Goal: Information Seeking & Learning: Learn about a topic

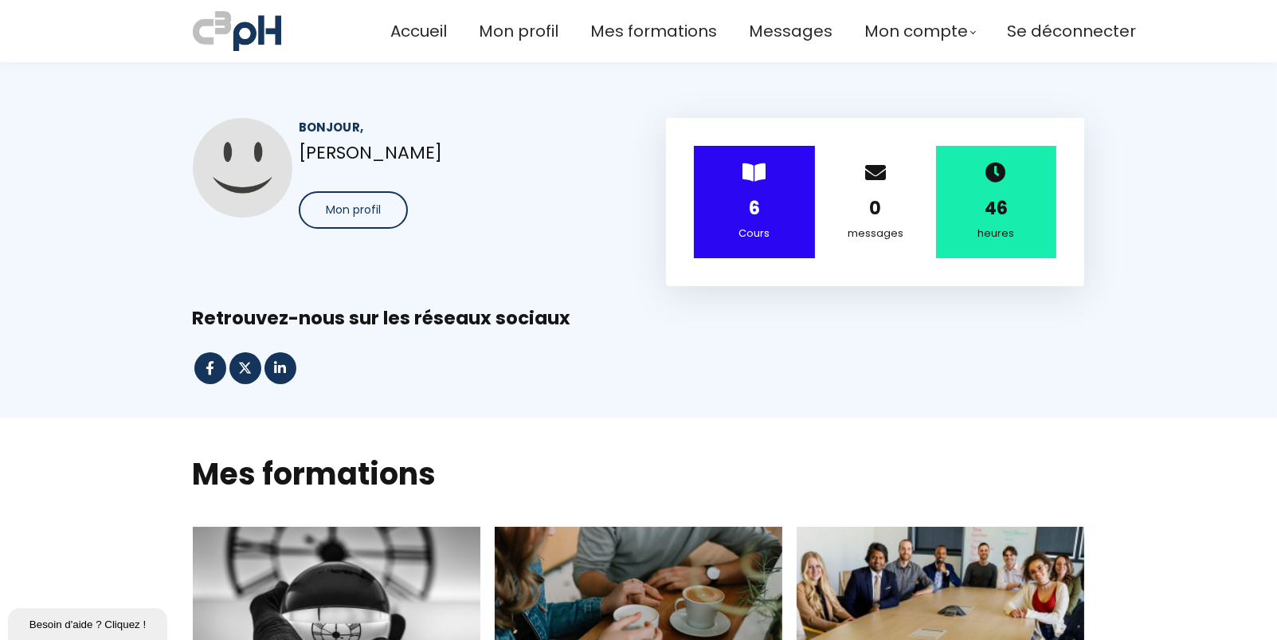
scroll to position [637, 0]
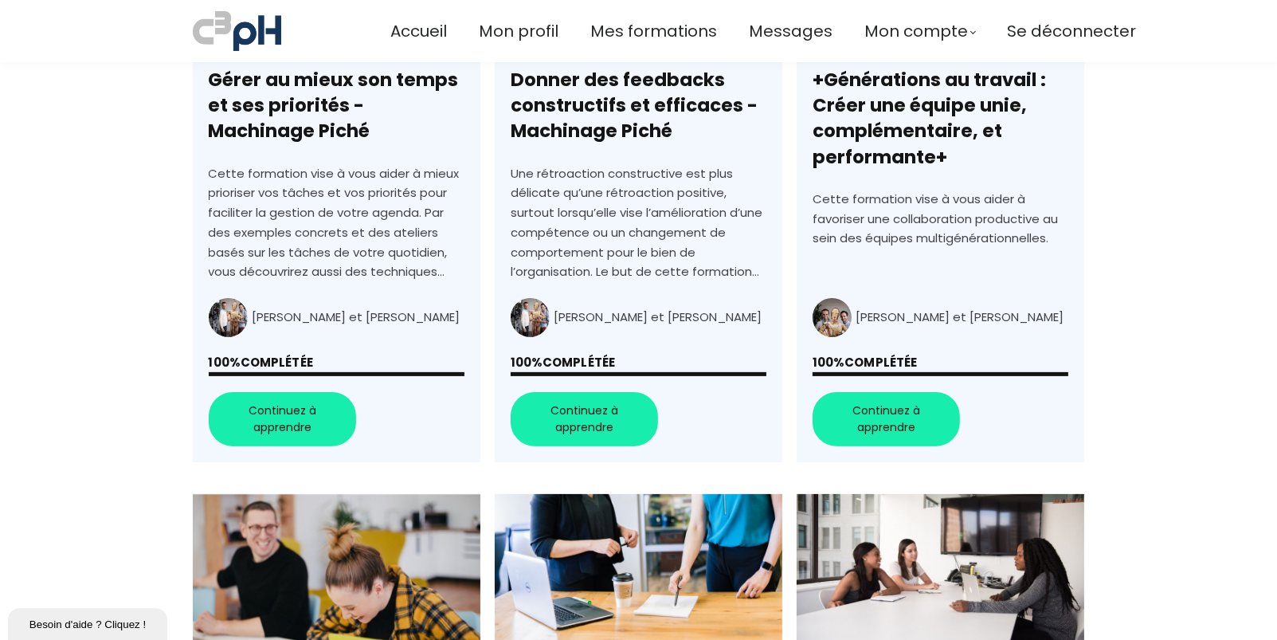
click at [289, 405] on link "Gérer au mieux son temps et ses priorités - Machinage Piché" at bounding box center [336, 175] width 287 height 573
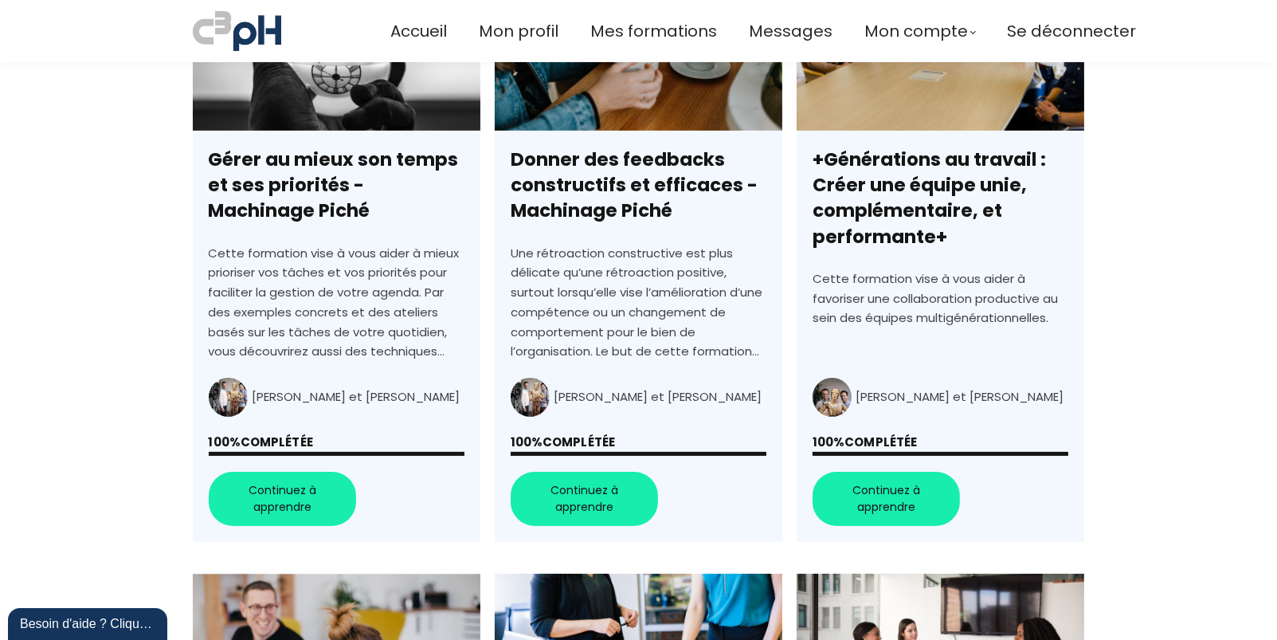
scroll to position [478, 0]
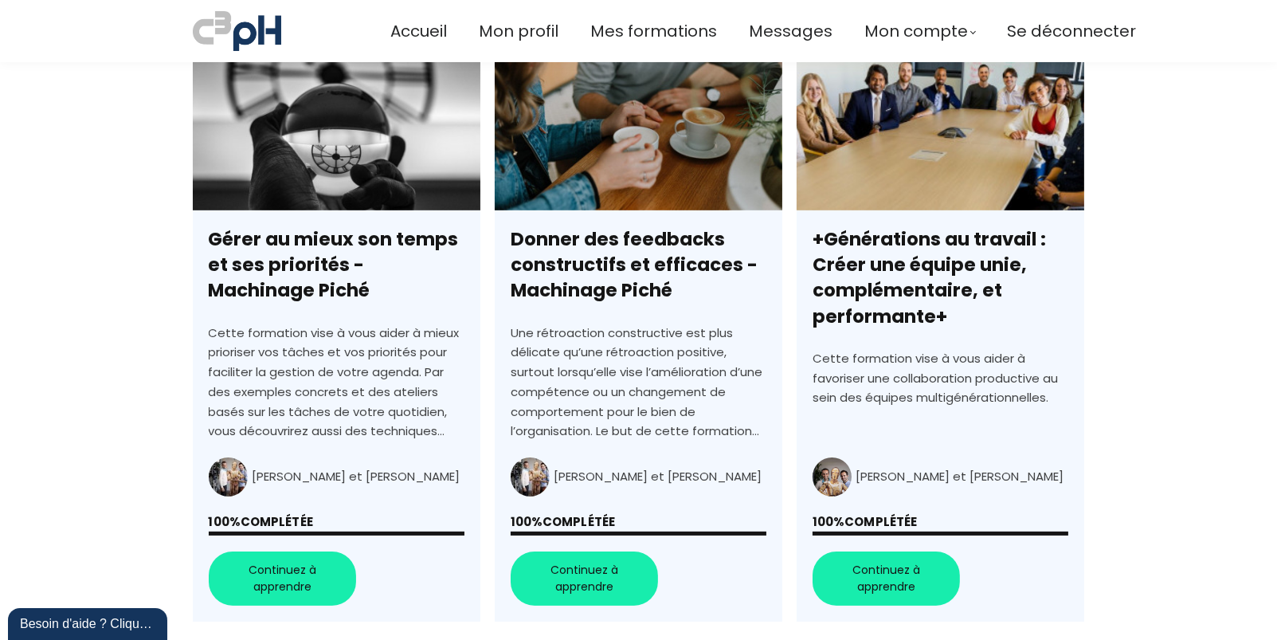
click at [586, 589] on link "Donner des feedbacks constructifs et efficaces - Machinage Piché" at bounding box center [638, 335] width 287 height 573
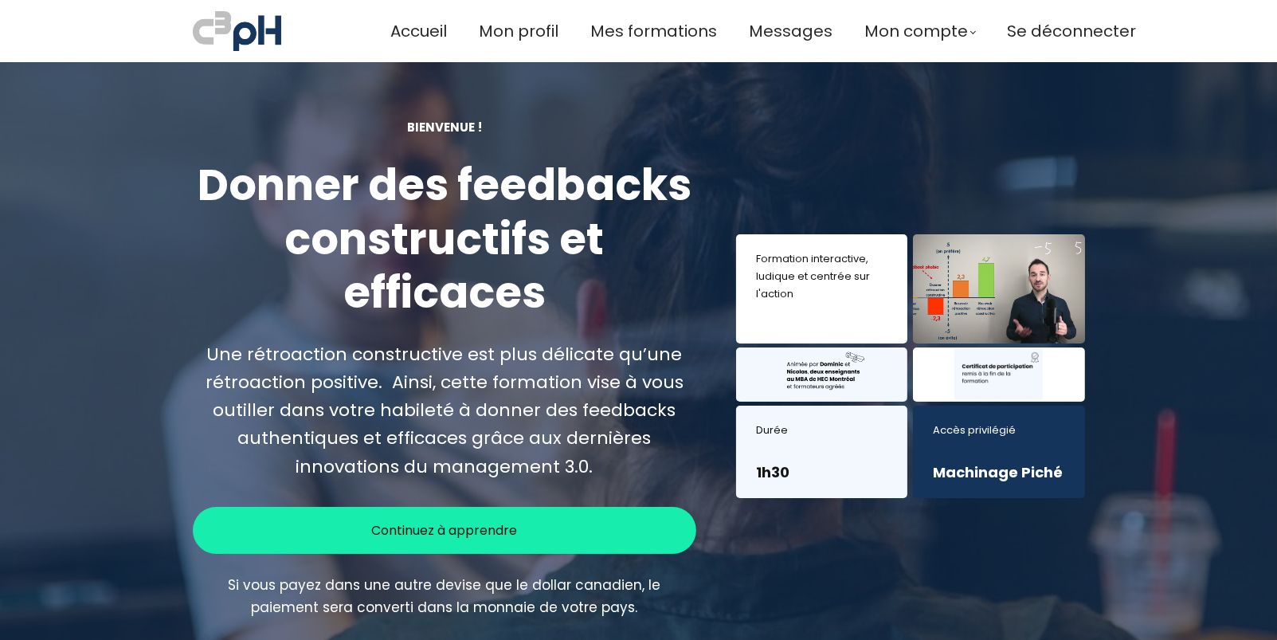
click at [481, 527] on span "Continuez à apprendre" at bounding box center [444, 530] width 146 height 20
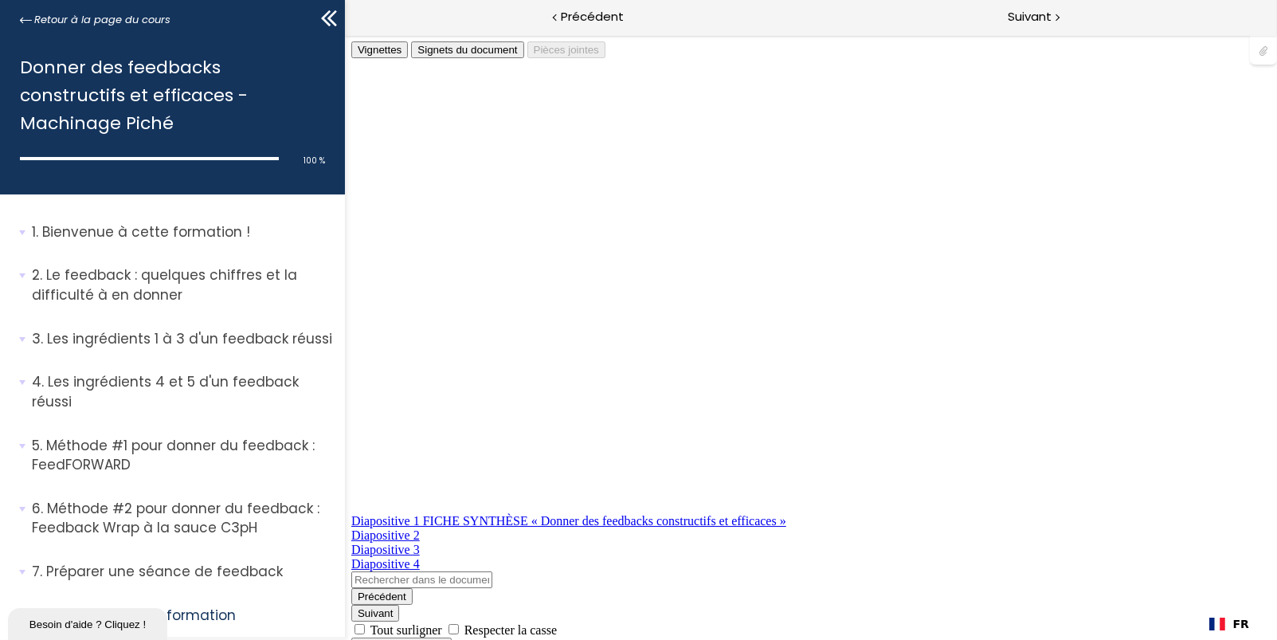
scroll to position [2795, 0]
click at [51, 19] on span "Retour à la page du cours" at bounding box center [102, 20] width 136 height 18
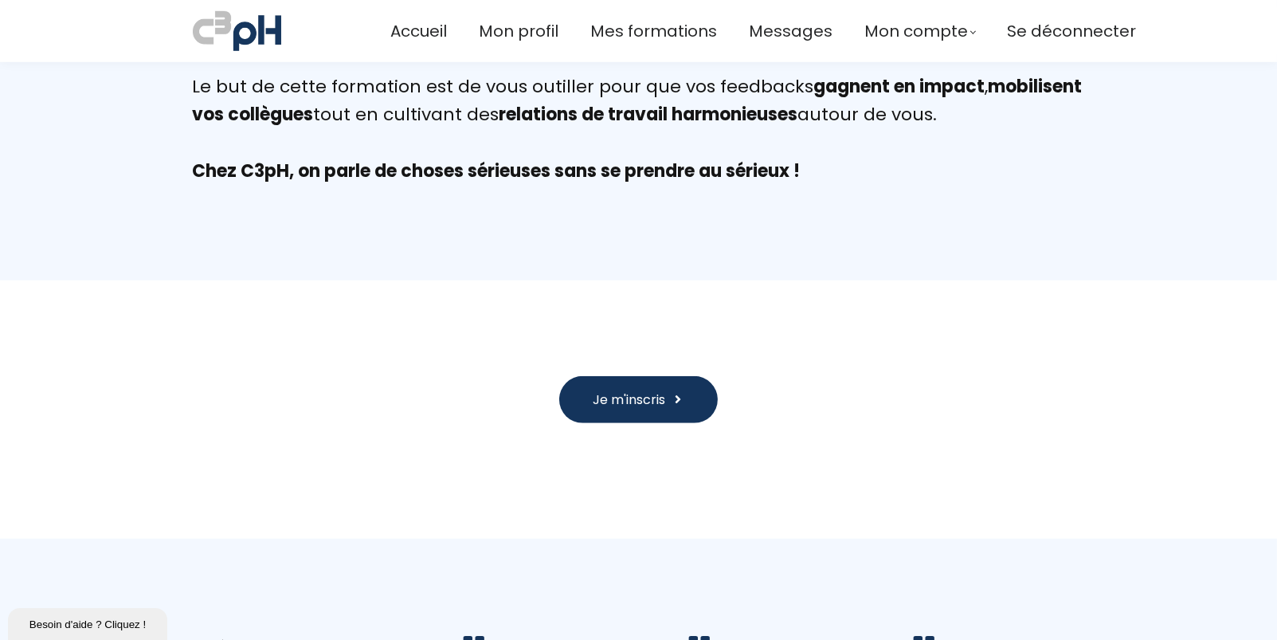
scroll to position [1593, 0]
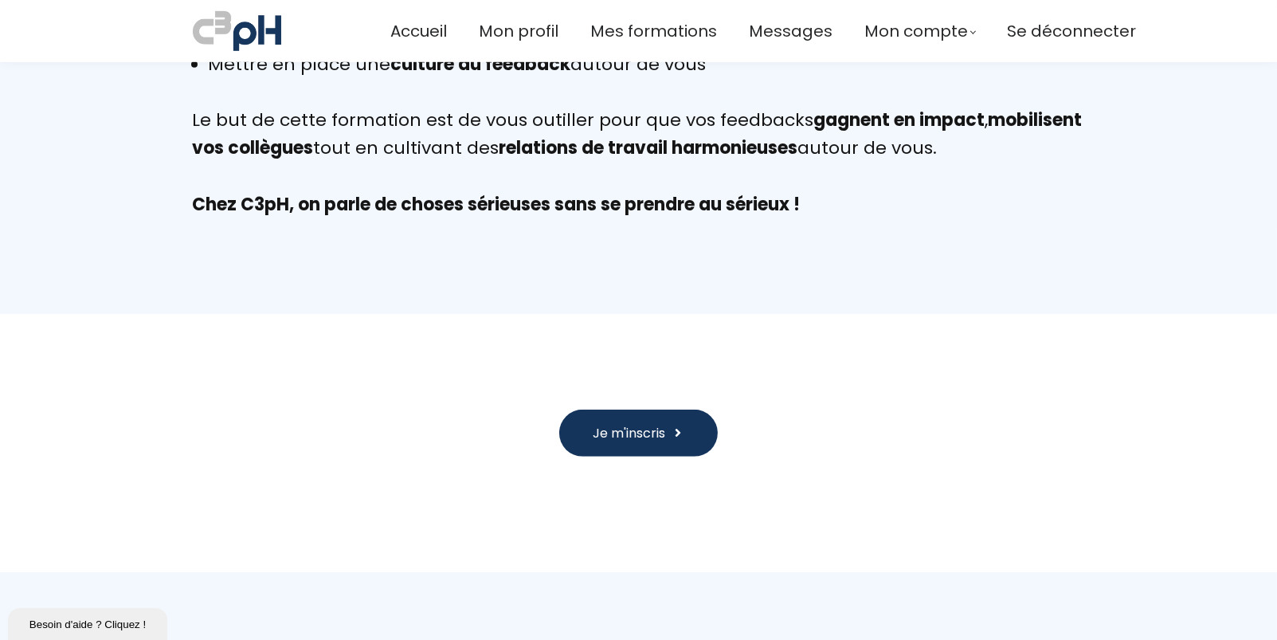
click at [663, 409] on button "Je m'inscris" at bounding box center [638, 432] width 158 height 47
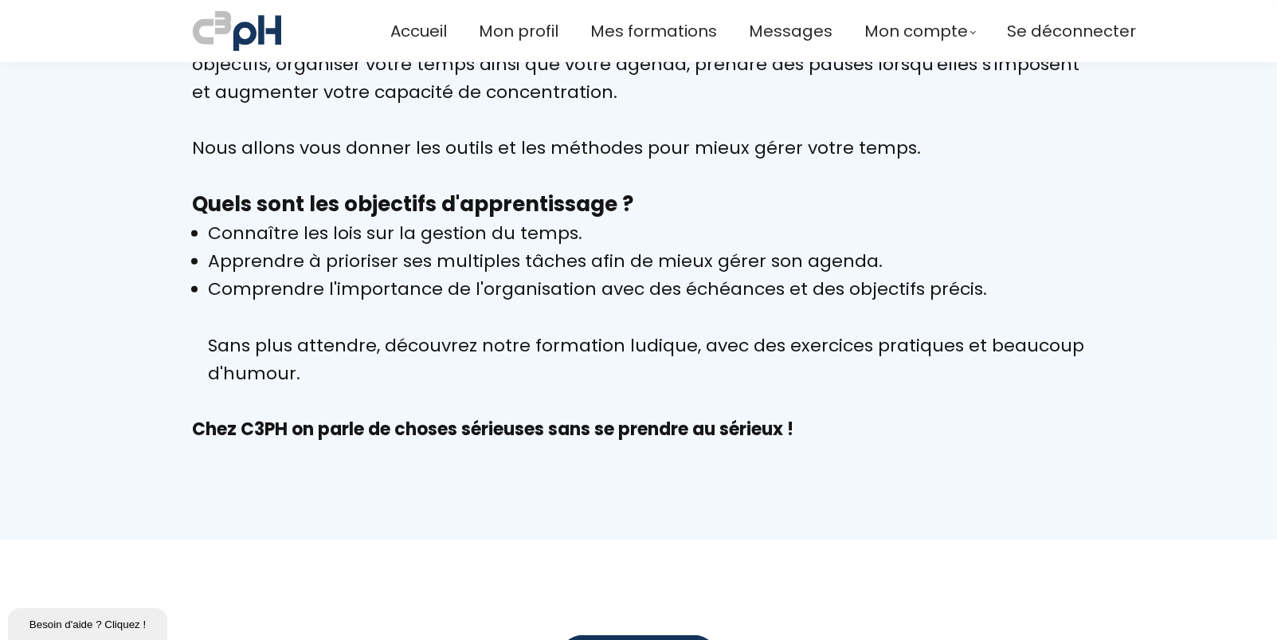
scroll to position [956, 0]
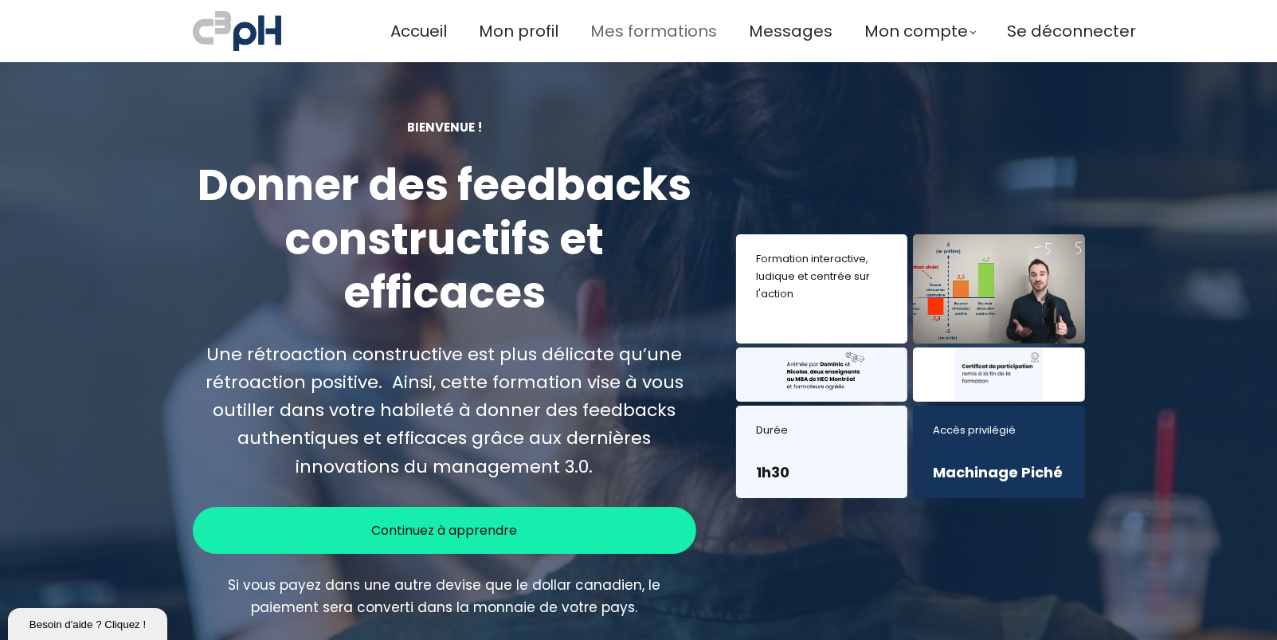
click at [656, 38] on span "Mes formations" at bounding box center [653, 31] width 127 height 26
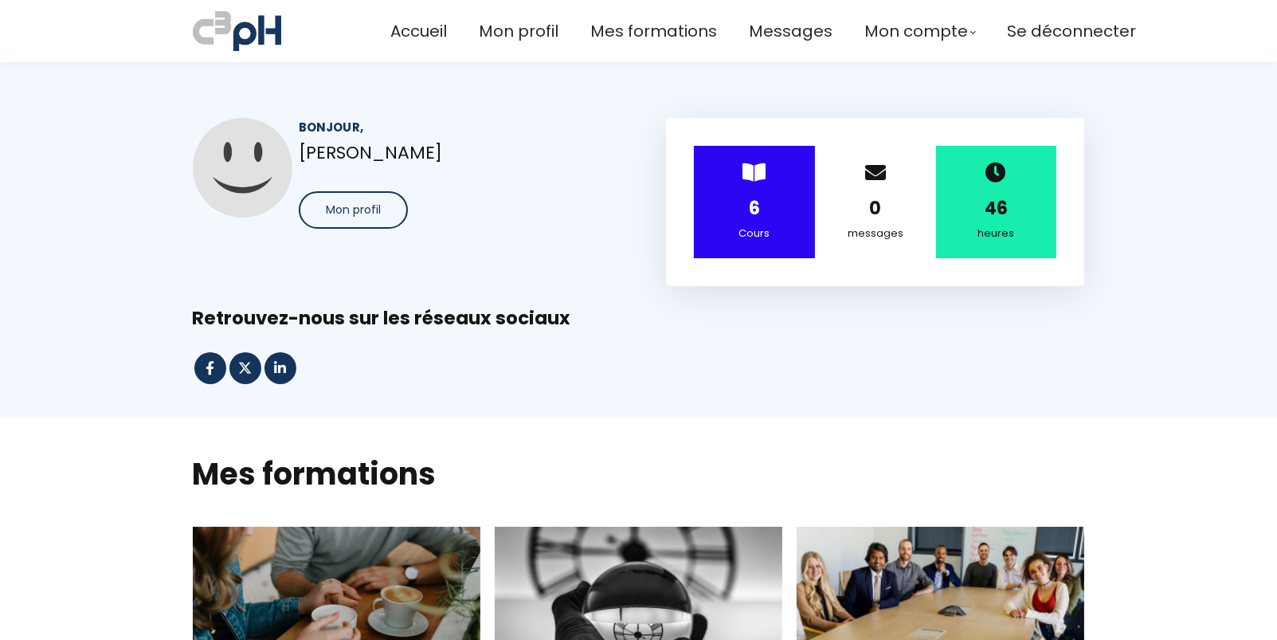
click at [754, 194] on div "6" at bounding box center [754, 208] width 81 height 28
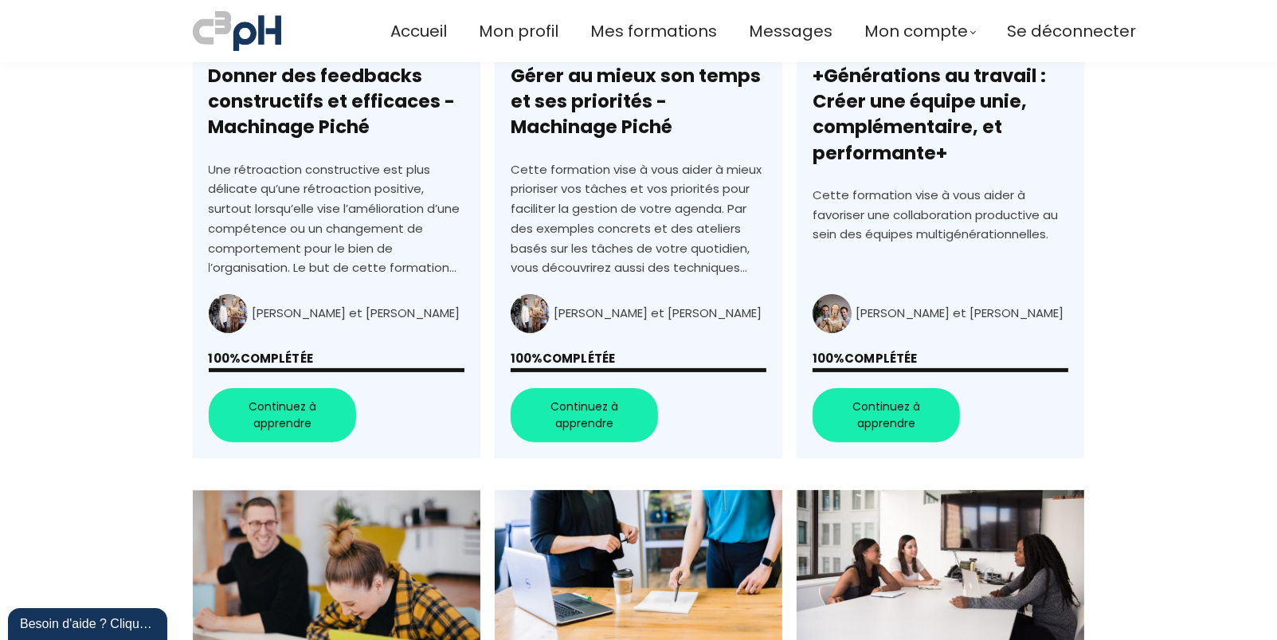
scroll to position [637, 0]
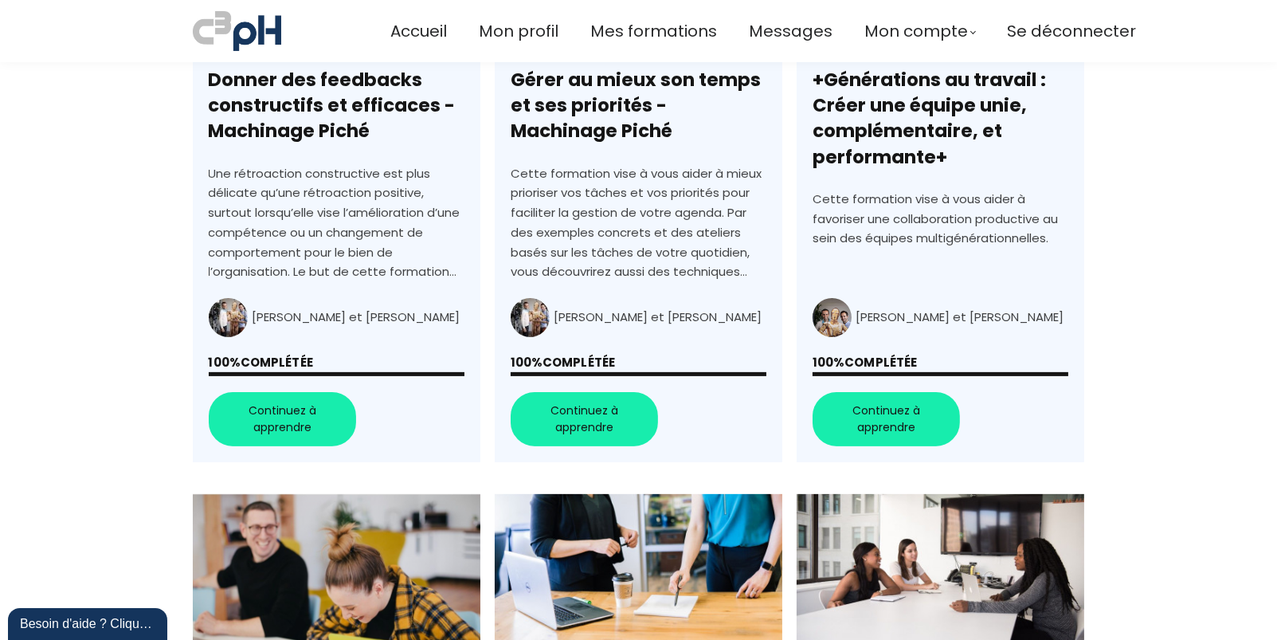
click at [273, 401] on link "Donner des feedbacks constructifs et efficaces - Machinage Piché" at bounding box center [336, 175] width 287 height 573
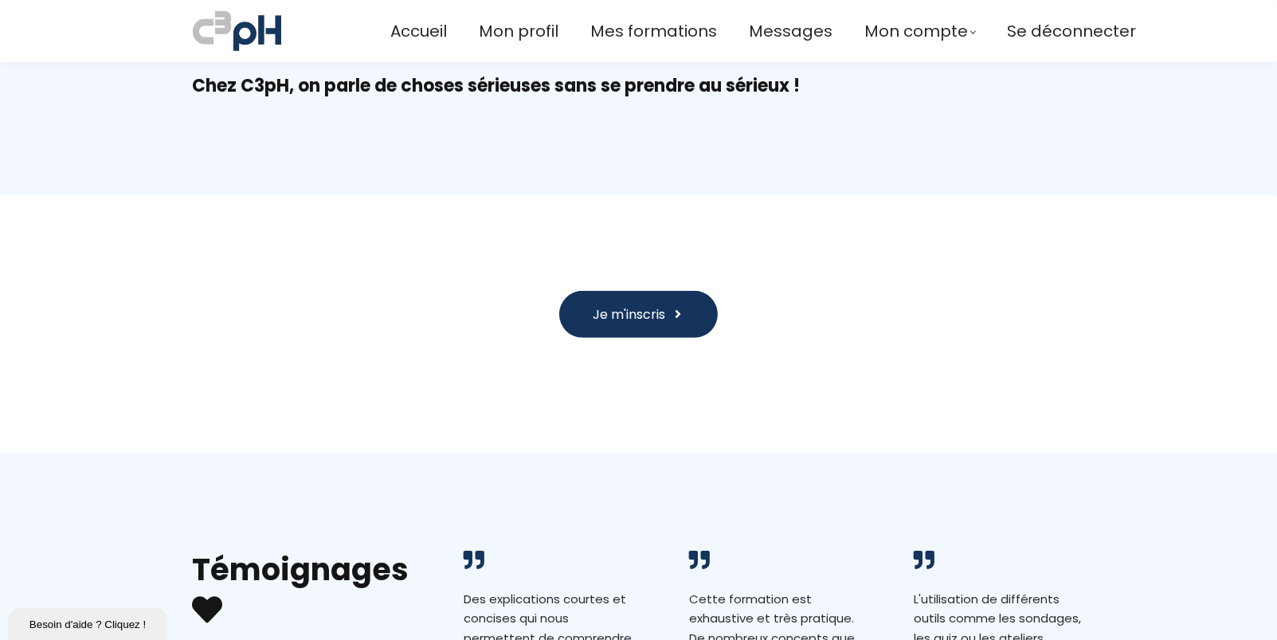
scroll to position [1714, 0]
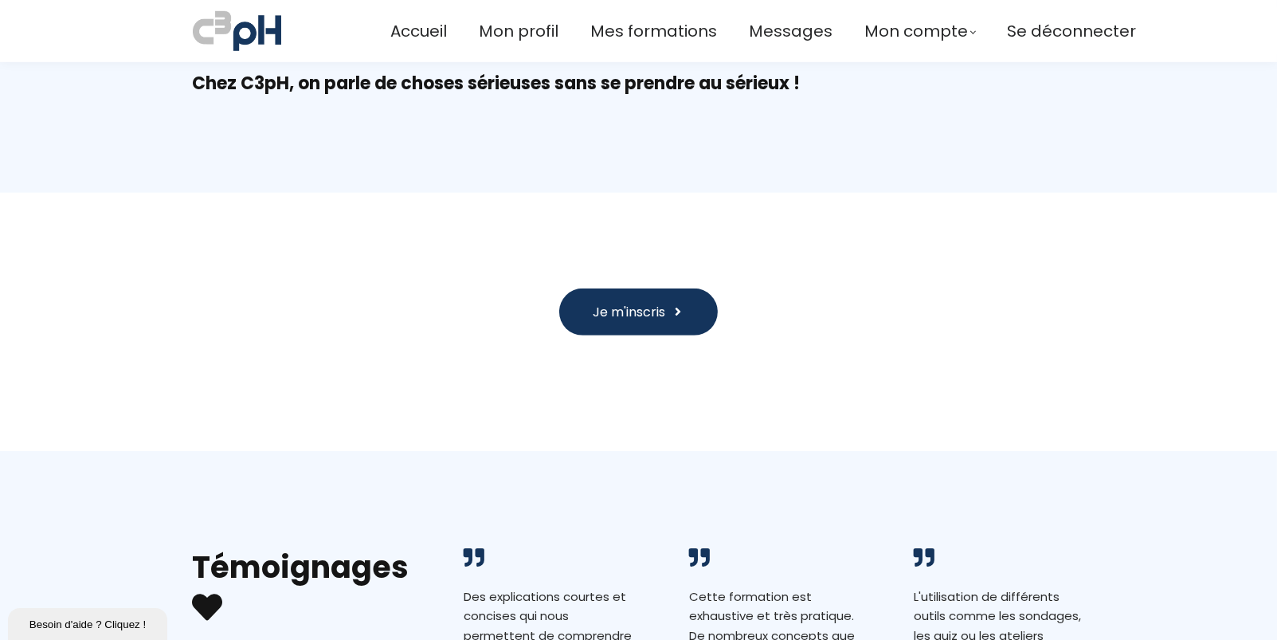
click at [640, 288] on button "Je m'inscris" at bounding box center [638, 311] width 158 height 47
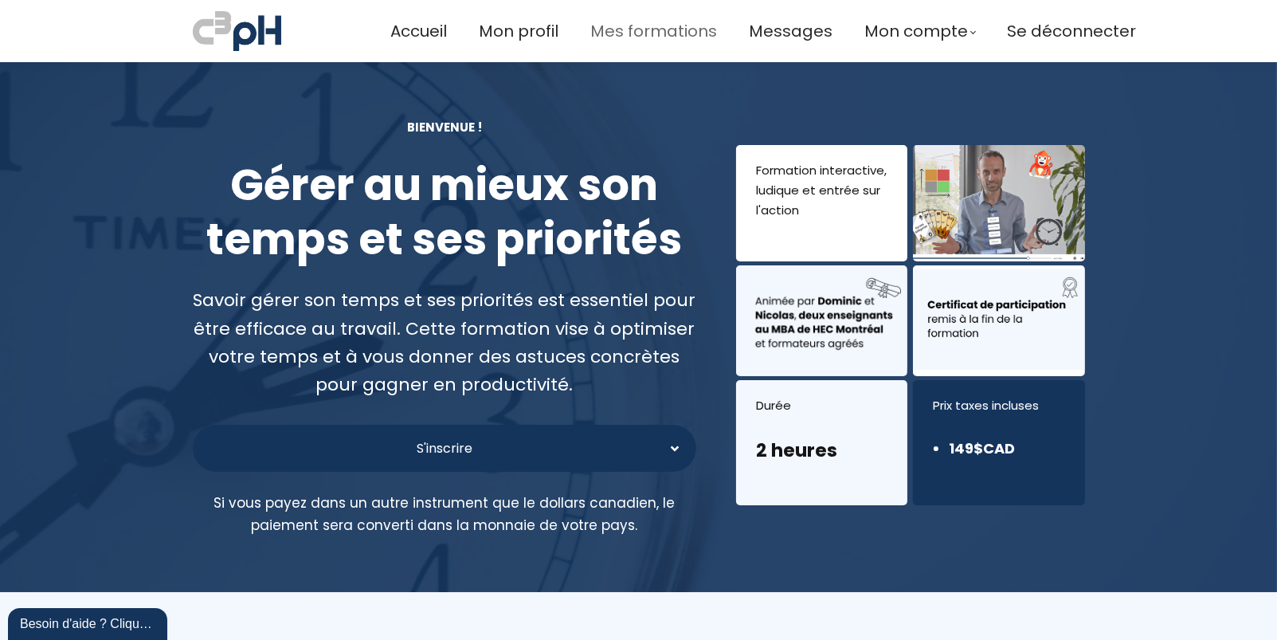
click at [640, 40] on span "Mes formations" at bounding box center [653, 31] width 127 height 26
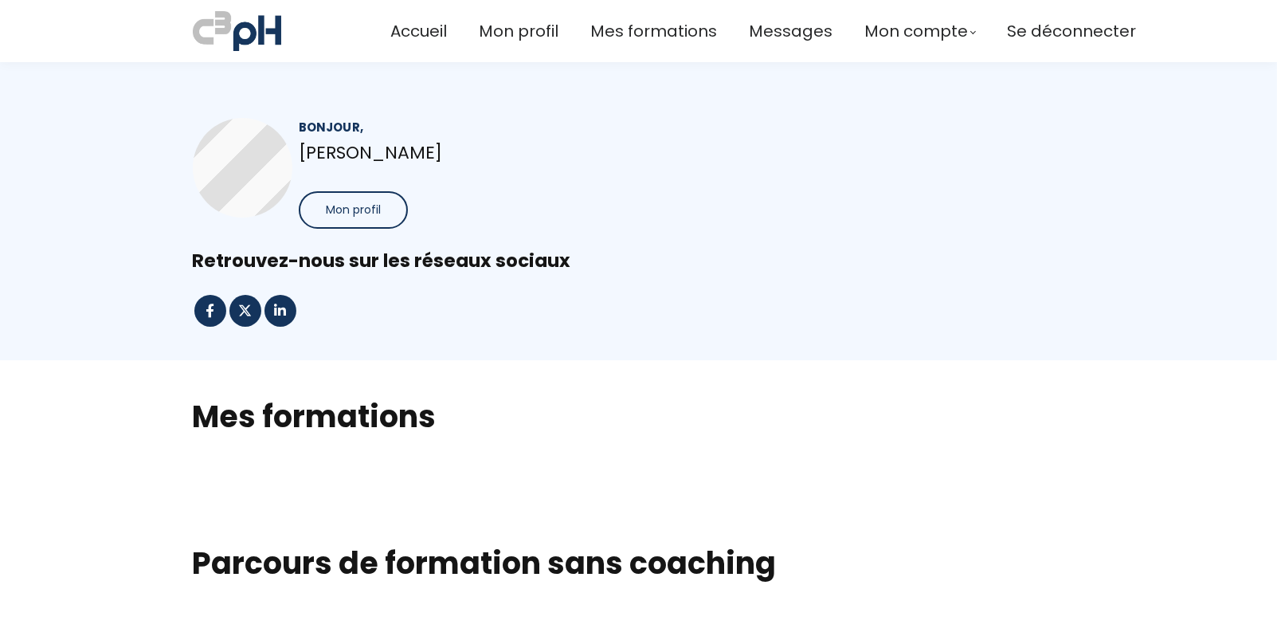
click at [371, 213] on span "Mon profil" at bounding box center [353, 209] width 55 height 17
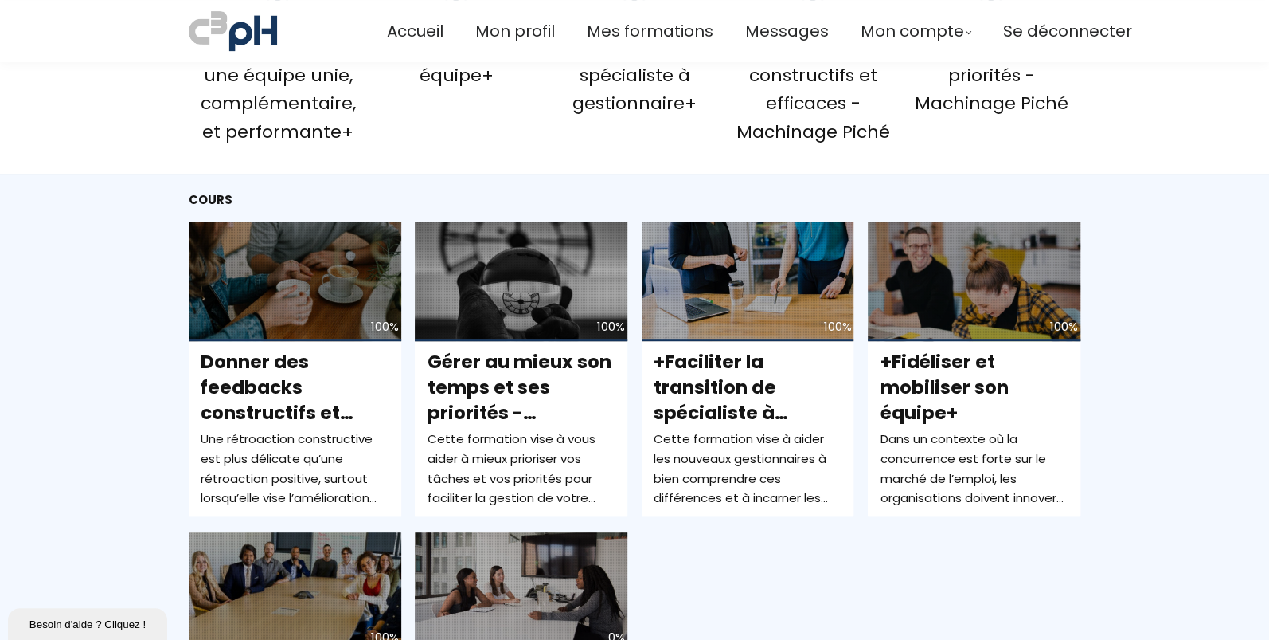
scroll to position [557, 0]
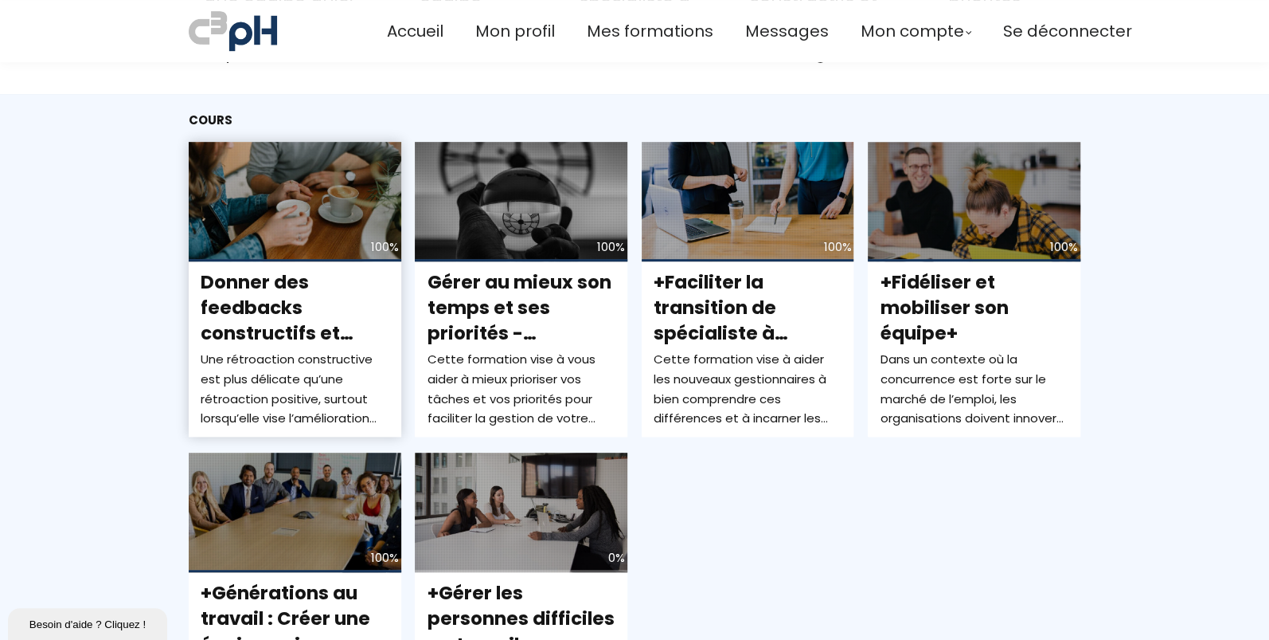
click at [268, 299] on span "Donner des feedbacks constructifs et efficaces - Machinage Piché" at bounding box center [282, 333] width 162 height 128
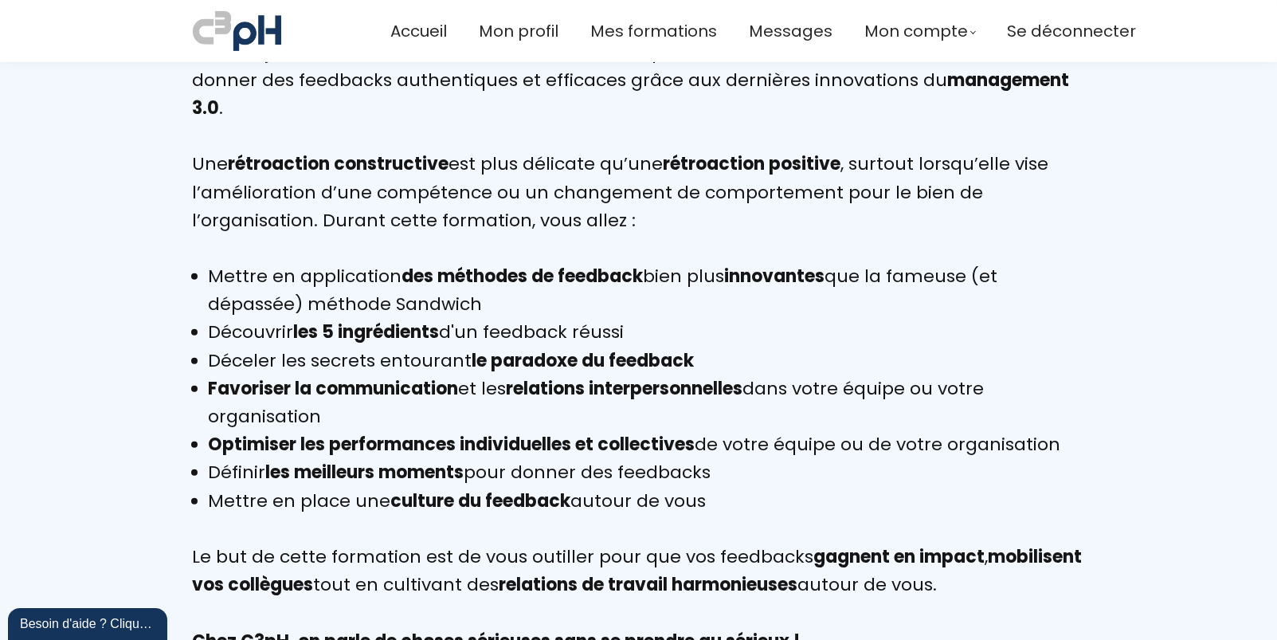
scroll to position [519, 0]
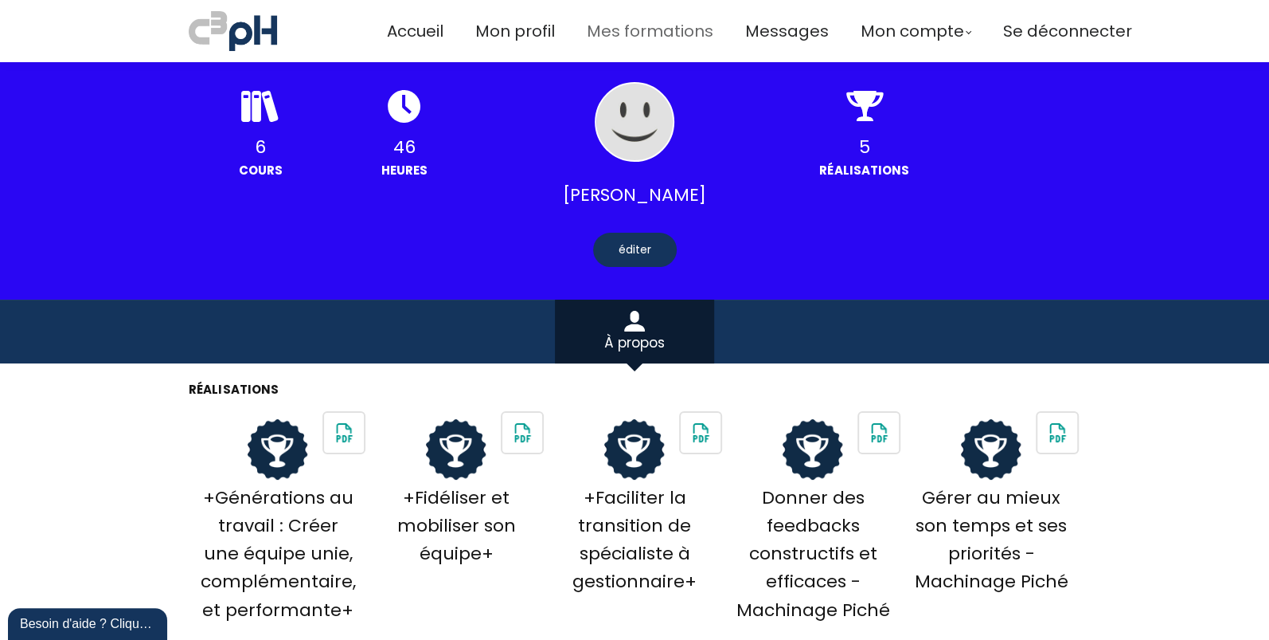
click at [664, 29] on span "Mes formations" at bounding box center [649, 31] width 127 height 26
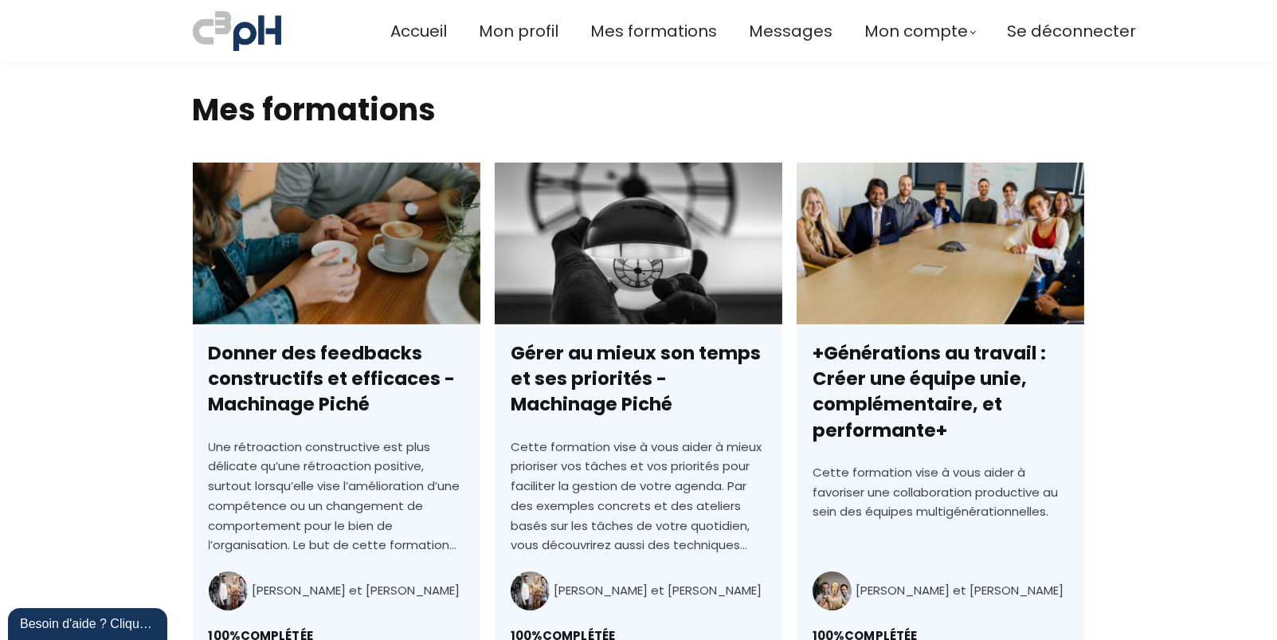
scroll to position [363, 0]
click at [338, 242] on link "Donner des feedbacks constructifs et efficaces - Machinage Piché" at bounding box center [336, 449] width 287 height 573
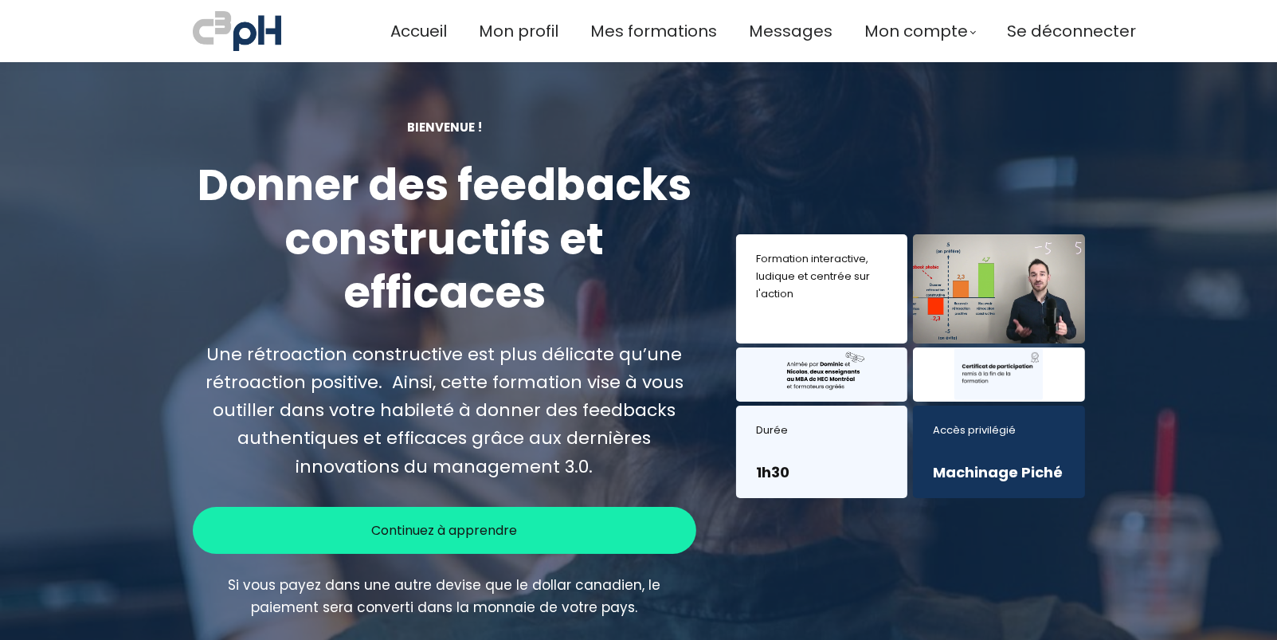
click at [984, 443] on div "Accès privilégié Machinage Piché" at bounding box center [998, 451] width 171 height 92
click at [994, 294] on div at bounding box center [998, 288] width 171 height 109
click at [957, 456] on div "Accès privilégié Machinage Piché" at bounding box center [998, 451] width 171 height 92
click at [964, 475] on p "Machinage Piché" at bounding box center [998, 472] width 131 height 20
click at [503, 342] on div "Une rétroaction constructive est plus délicate qu’une rétroaction positive. Ain…" at bounding box center [445, 410] width 504 height 140
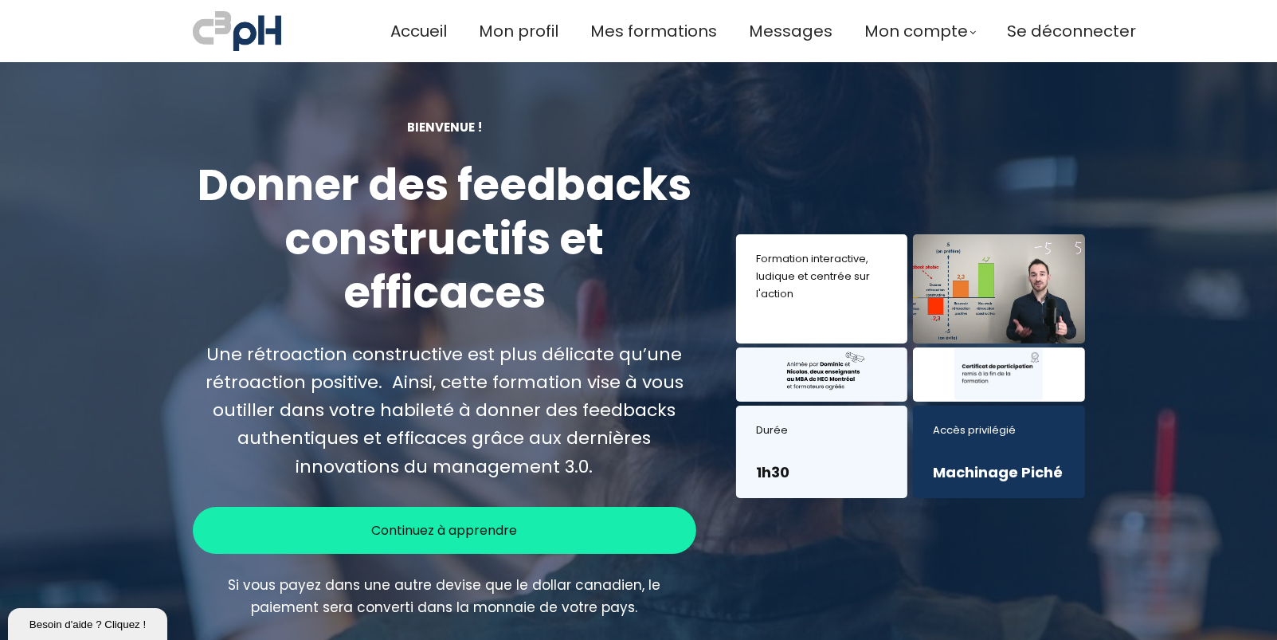
click at [480, 413] on div "Une rétroaction constructive est plus délicate qu’une rétroaction positive. Ain…" at bounding box center [445, 410] width 504 height 140
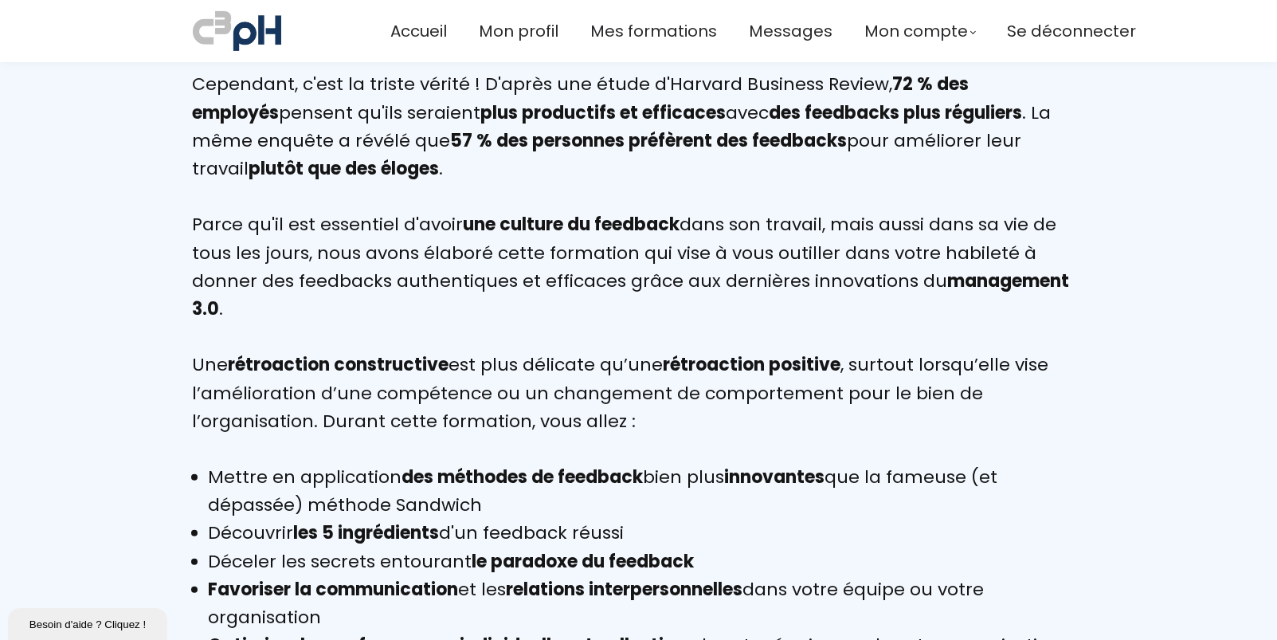
scroll to position [398, 0]
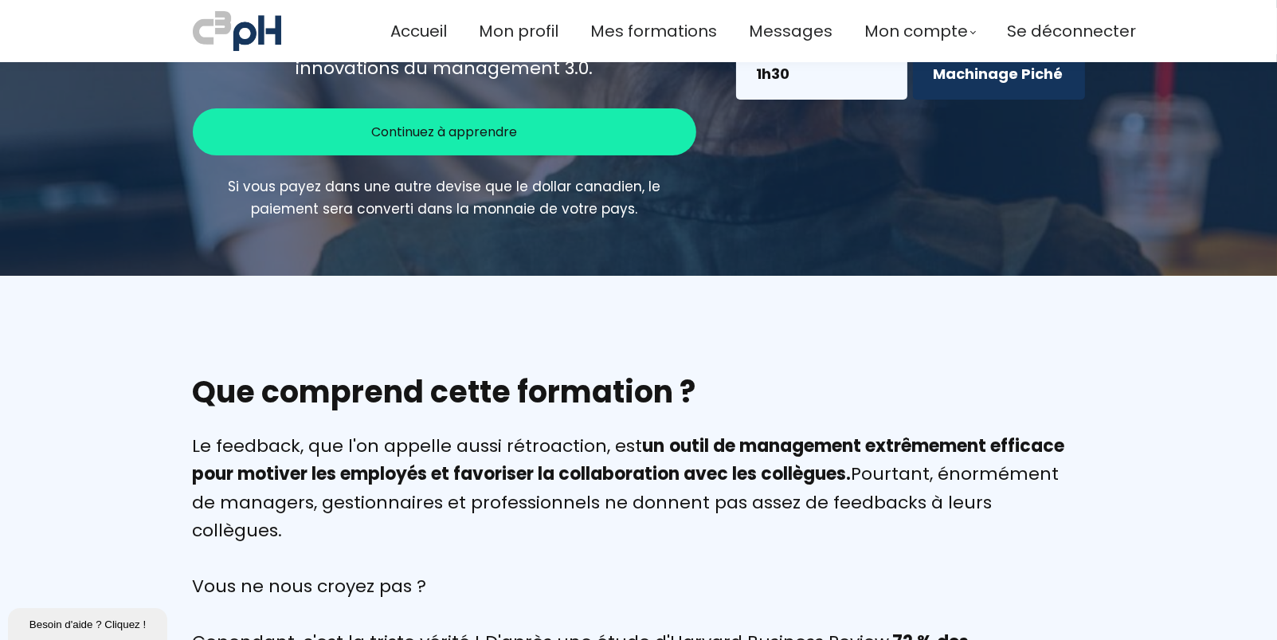
click at [483, 136] on span "Continuez à apprendre" at bounding box center [444, 132] width 146 height 20
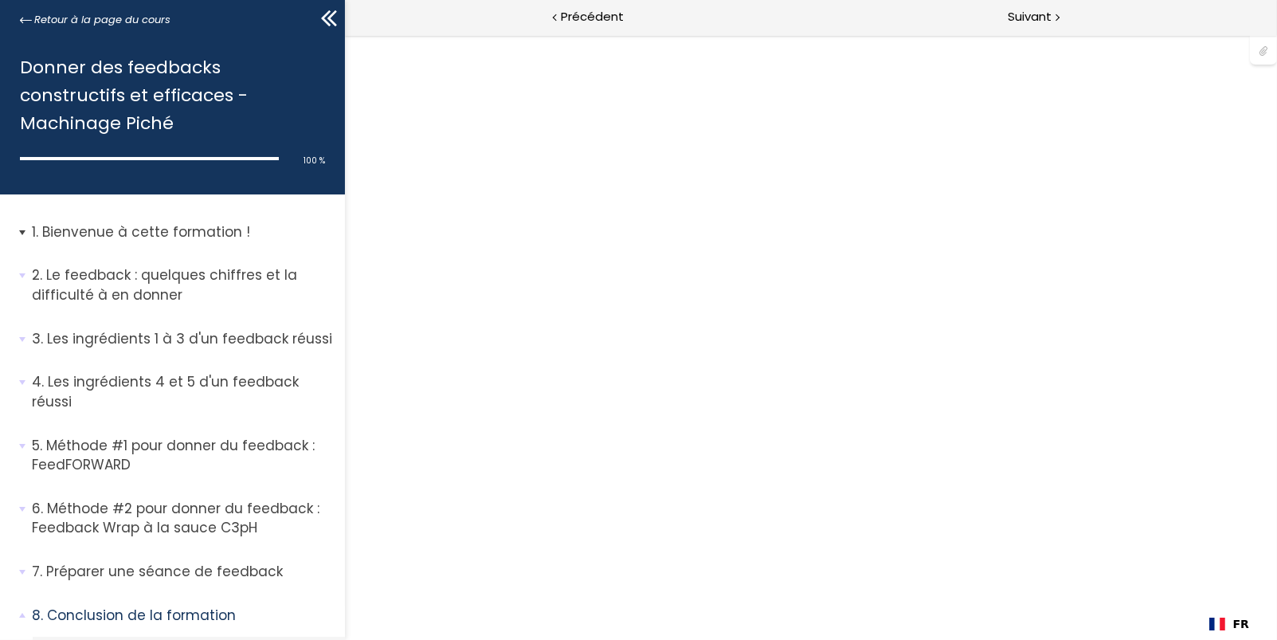
click at [198, 225] on p "Bienvenue à cette formation !" at bounding box center [182, 232] width 301 height 20
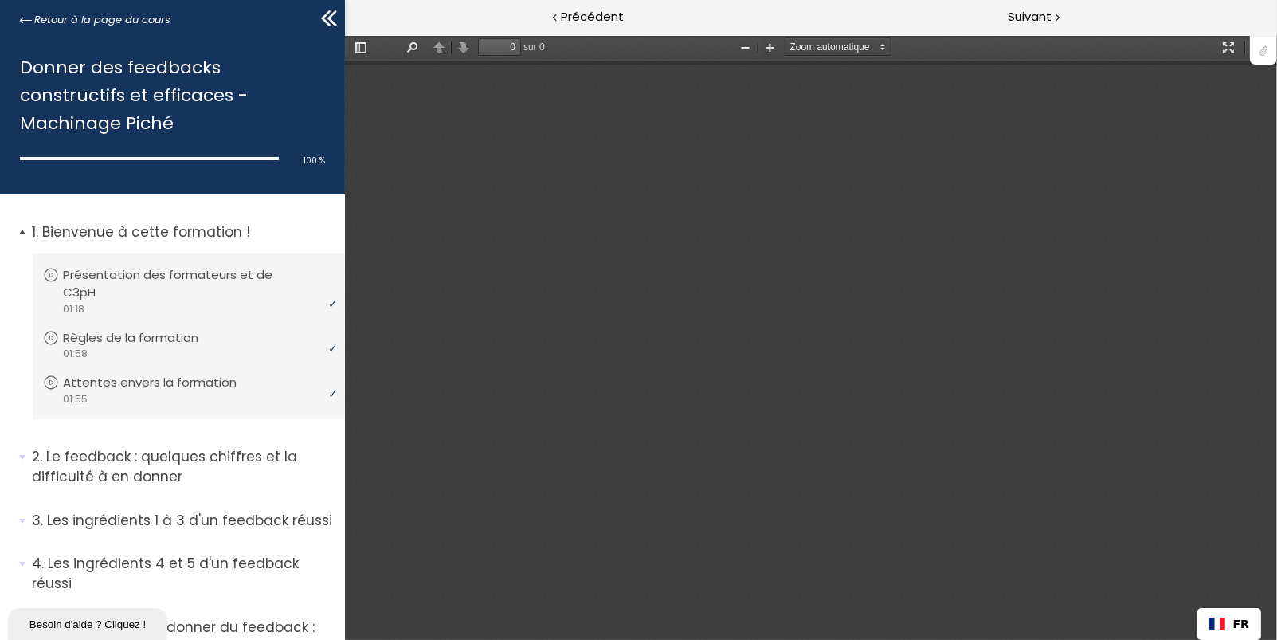
click at [195, 229] on p "Bienvenue à cette formation !" at bounding box center [182, 232] width 301 height 20
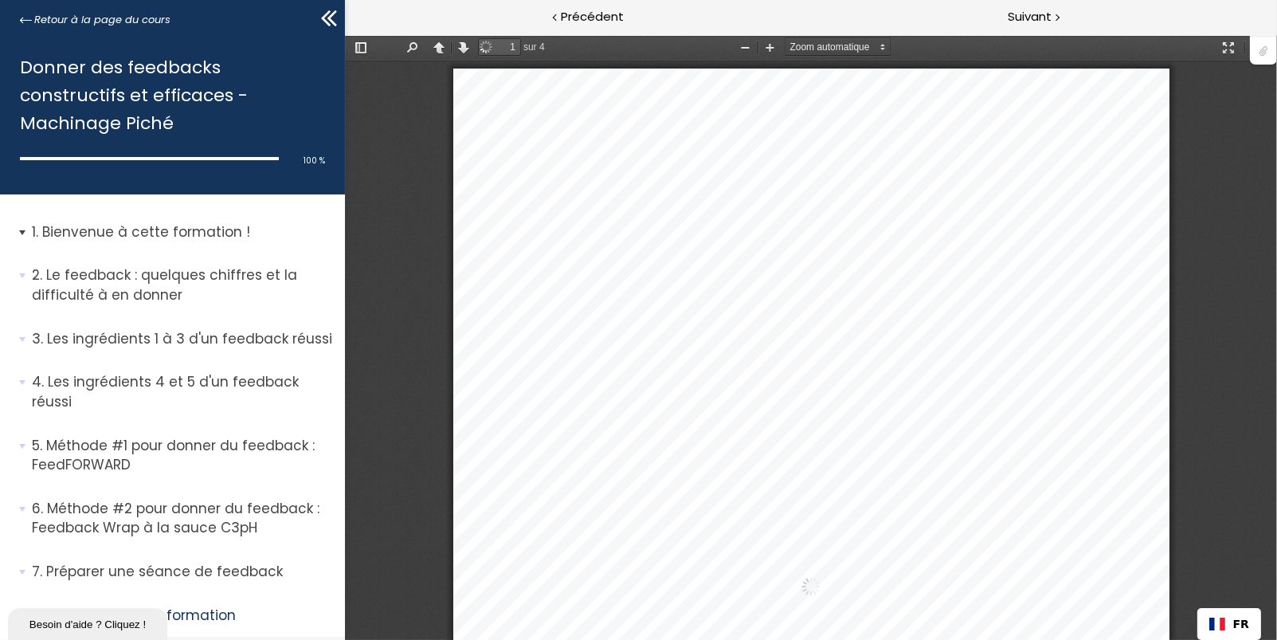
type input "3"
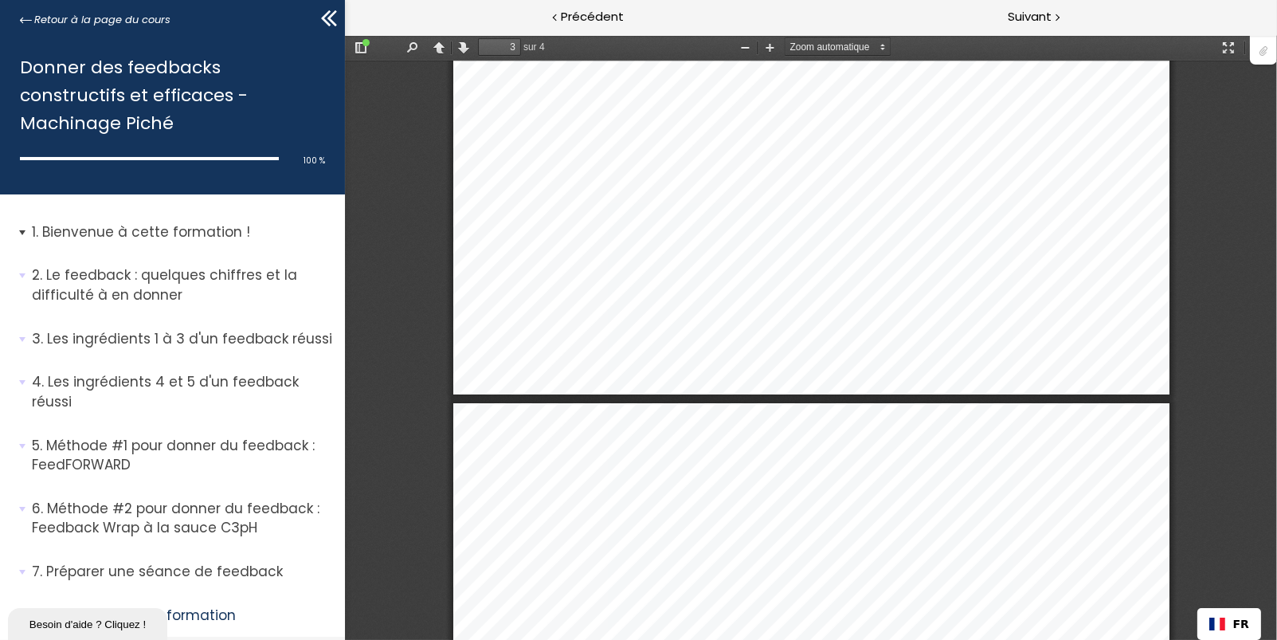
click at [195, 229] on p "Bienvenue à cette formation !" at bounding box center [182, 232] width 301 height 20
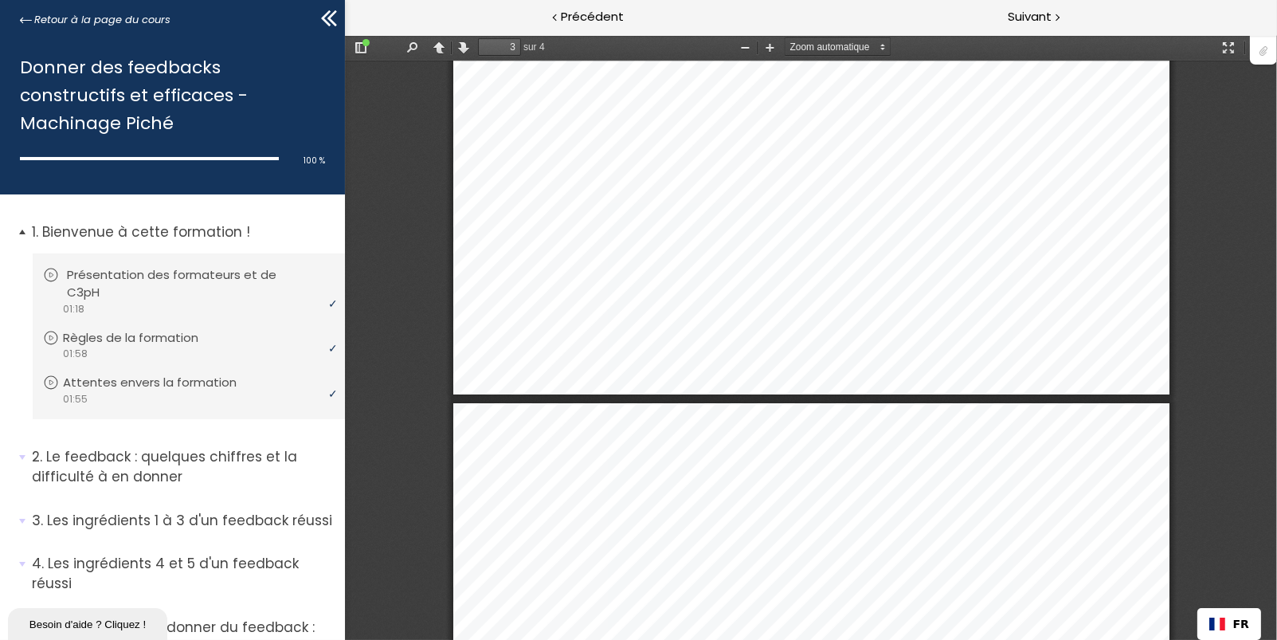
click at [49, 280] on icon at bounding box center [51, 275] width 16 height 16
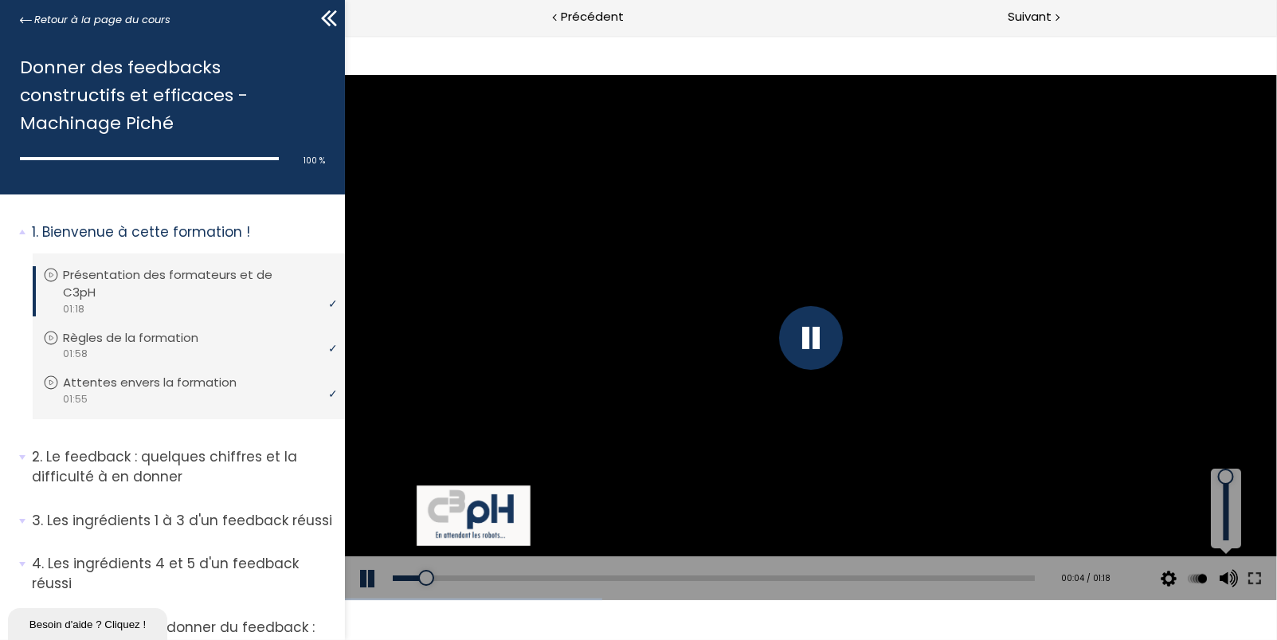
drag, startPoint x: 1226, startPoint y: 513, endPoint x: 1215, endPoint y: 463, distance: 51.4
click at [1216, 463] on div "Click for sound @keyframes VOLUME_SMALL_WAVE_FLASH { 0% { opacity: 0; } 33% { o…" at bounding box center [810, 337] width 932 height 524
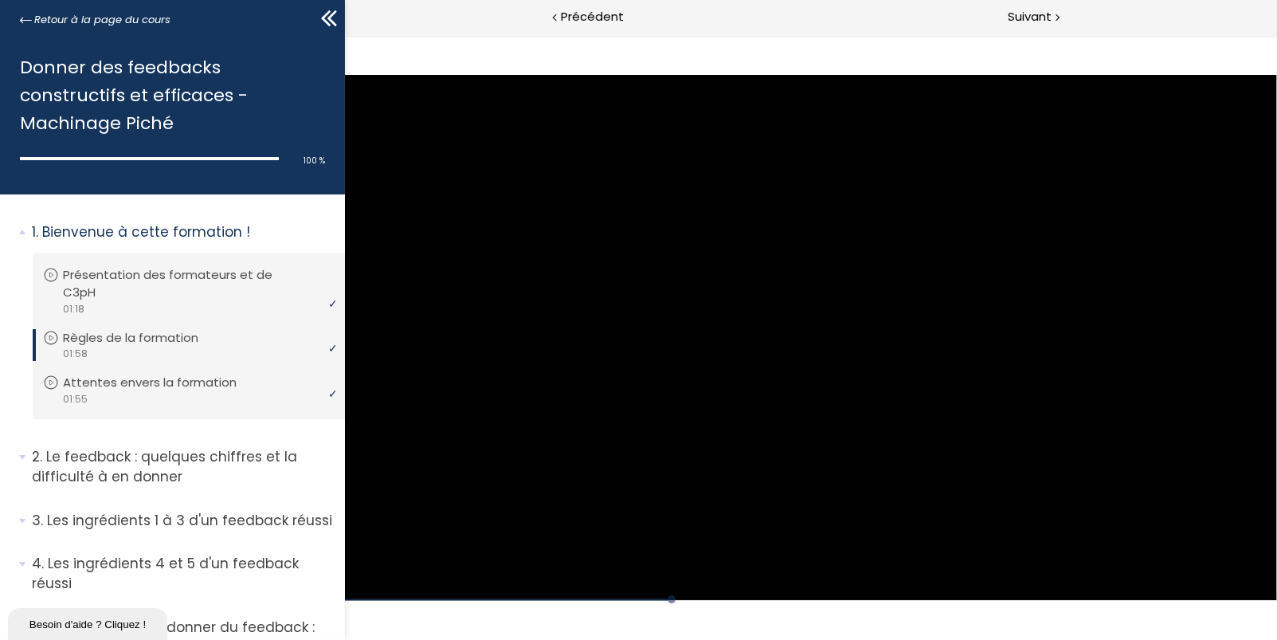
click at [331, 16] on icon at bounding box center [332, 18] width 10 height 16
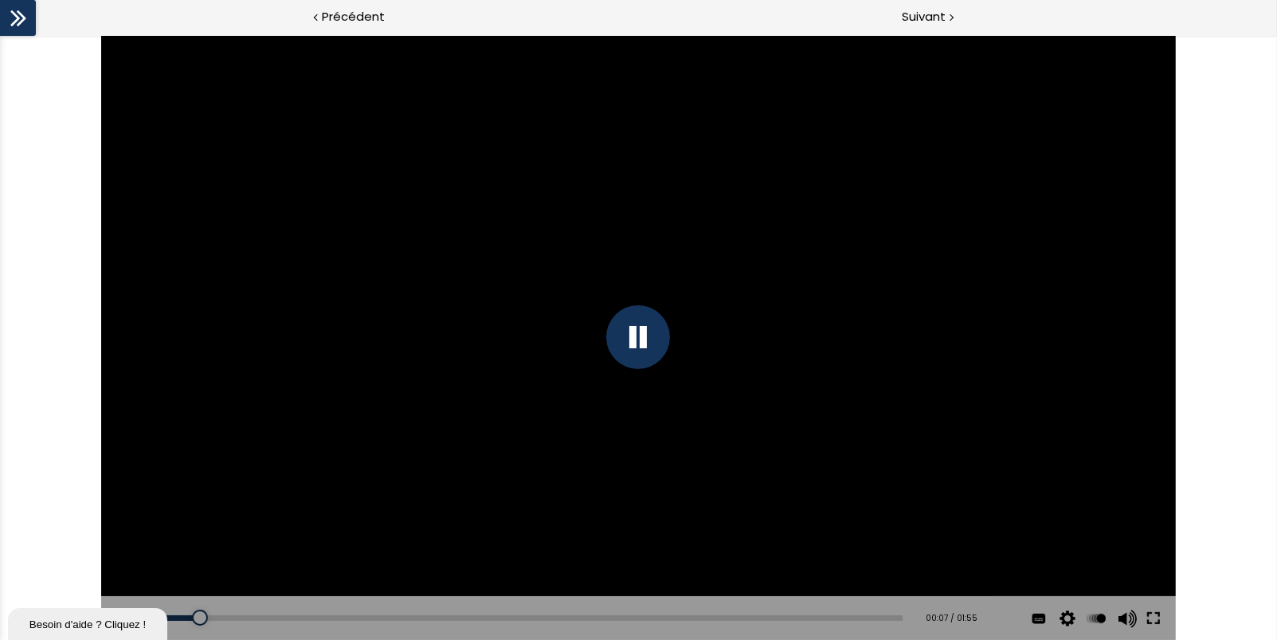
click at [1152, 616] on button at bounding box center [1153, 618] width 29 height 45
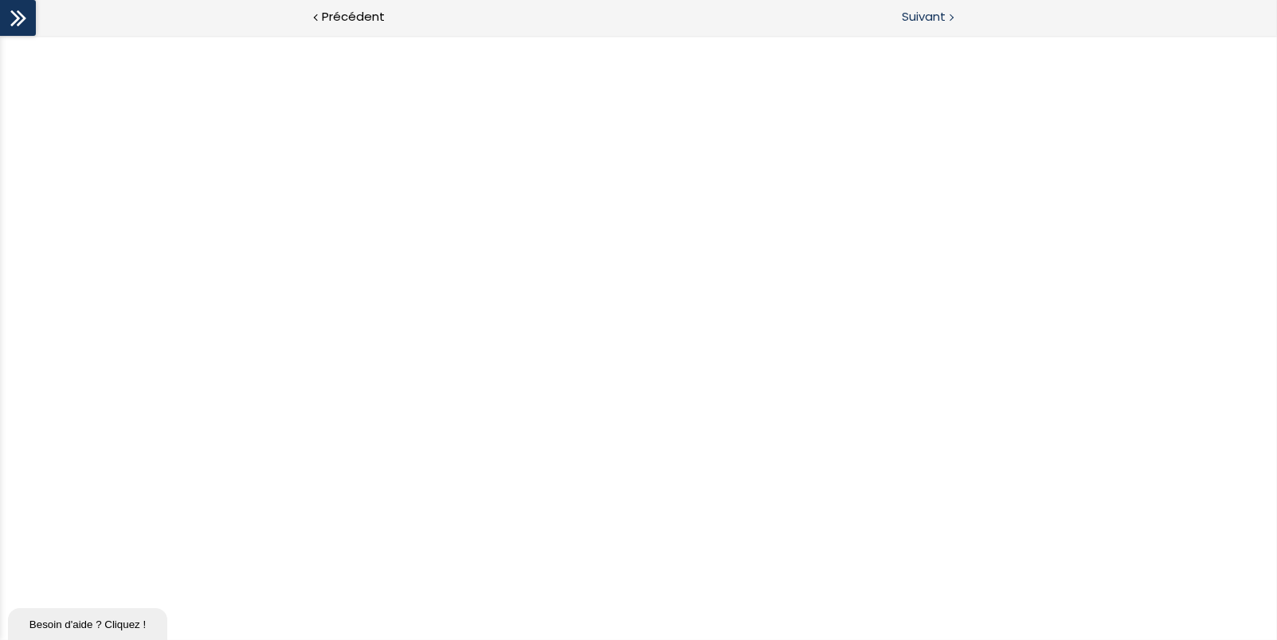
click at [909, 16] on span "Suivant" at bounding box center [924, 17] width 44 height 20
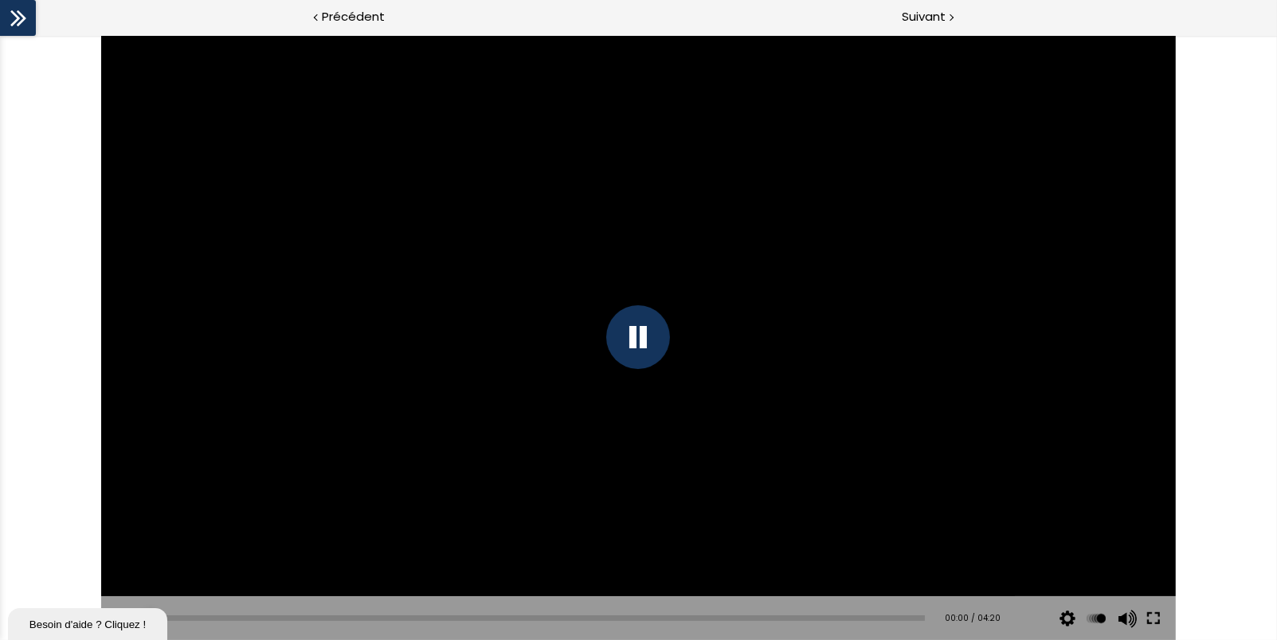
click at [1161, 612] on button at bounding box center [1153, 618] width 29 height 45
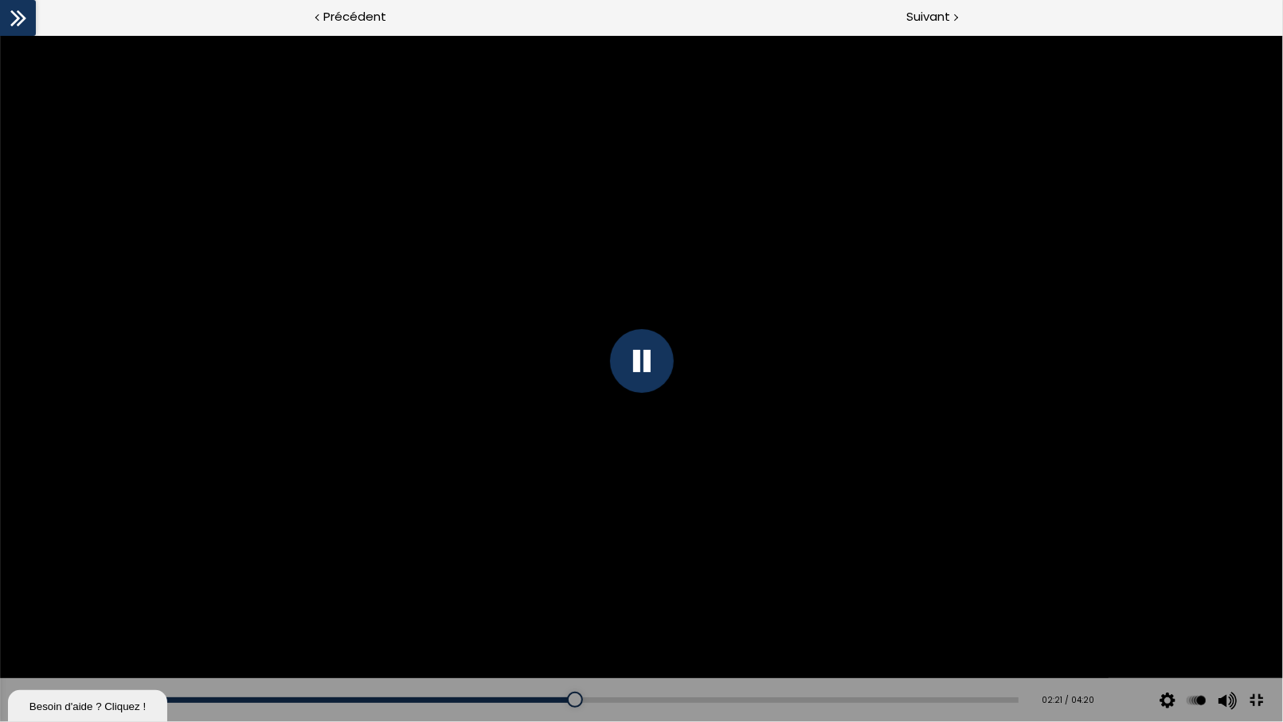
click at [636, 364] on div at bounding box center [642, 361] width 64 height 64
click at [20, 639] on button at bounding box center [24, 700] width 48 height 45
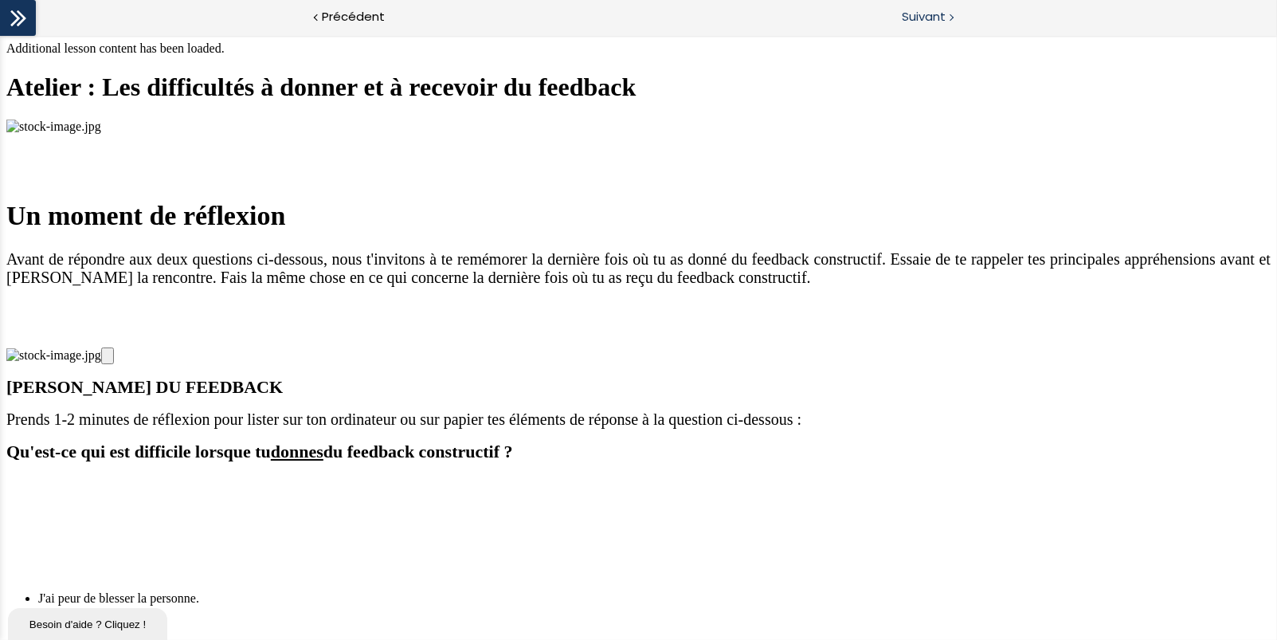
click at [910, 6] on div "Suivant" at bounding box center [958, 18] width 639 height 36
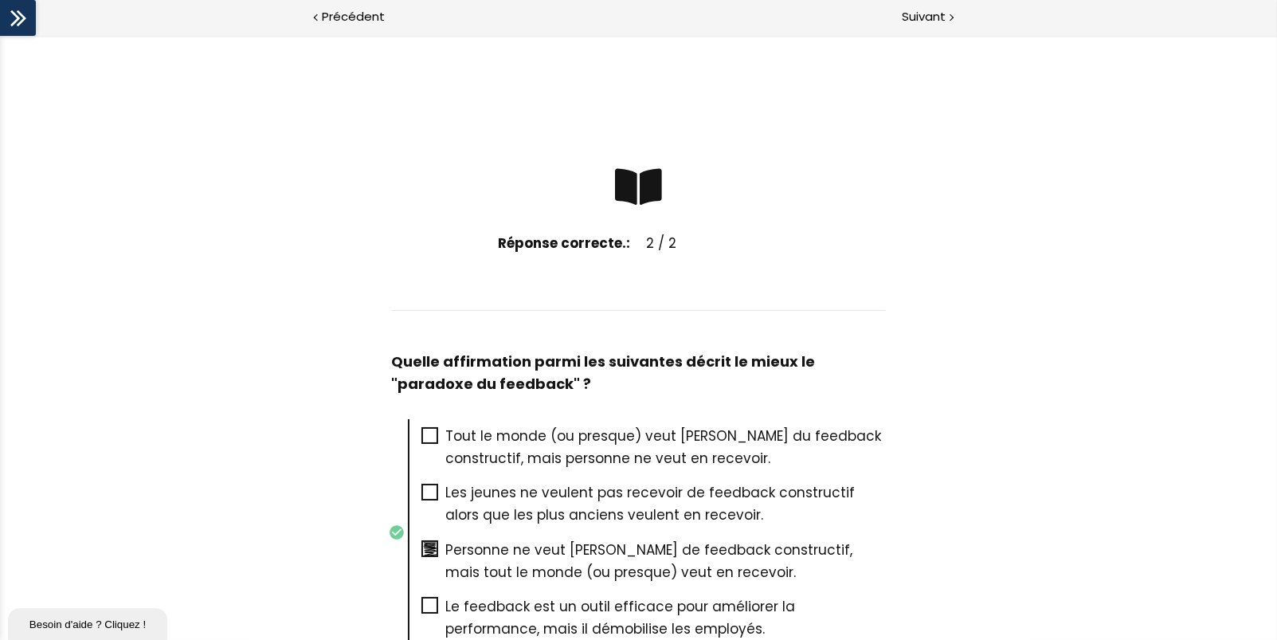
scroll to position [159, 0]
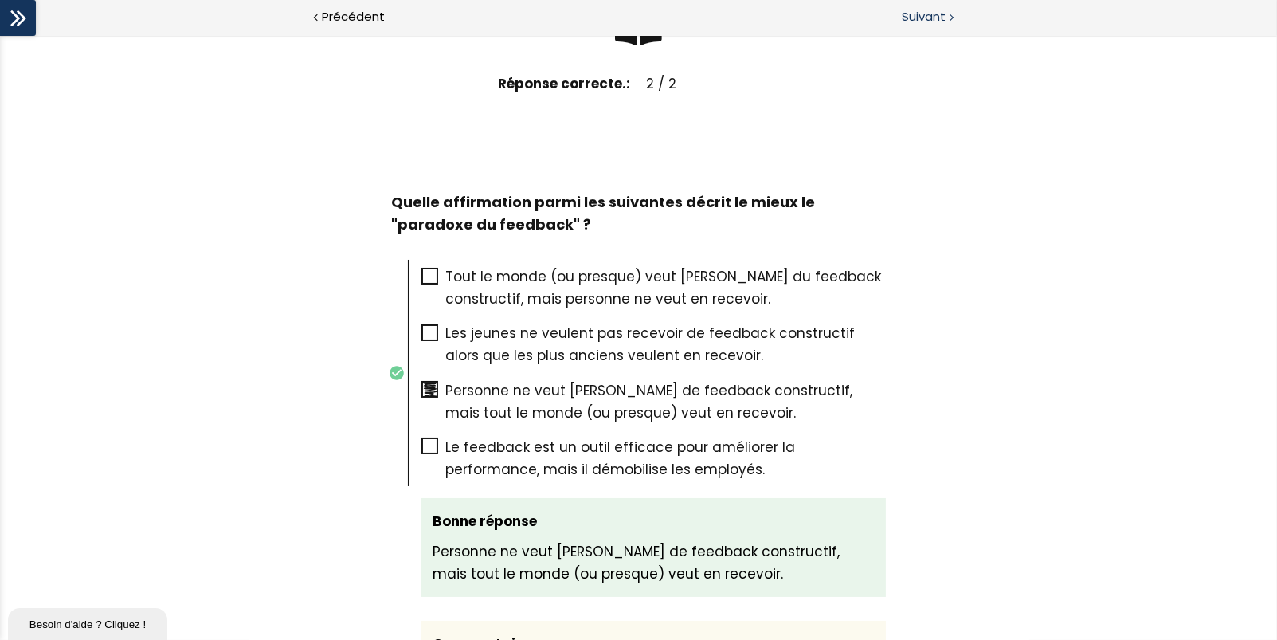
click at [934, 18] on span "Suivant" at bounding box center [924, 17] width 44 height 20
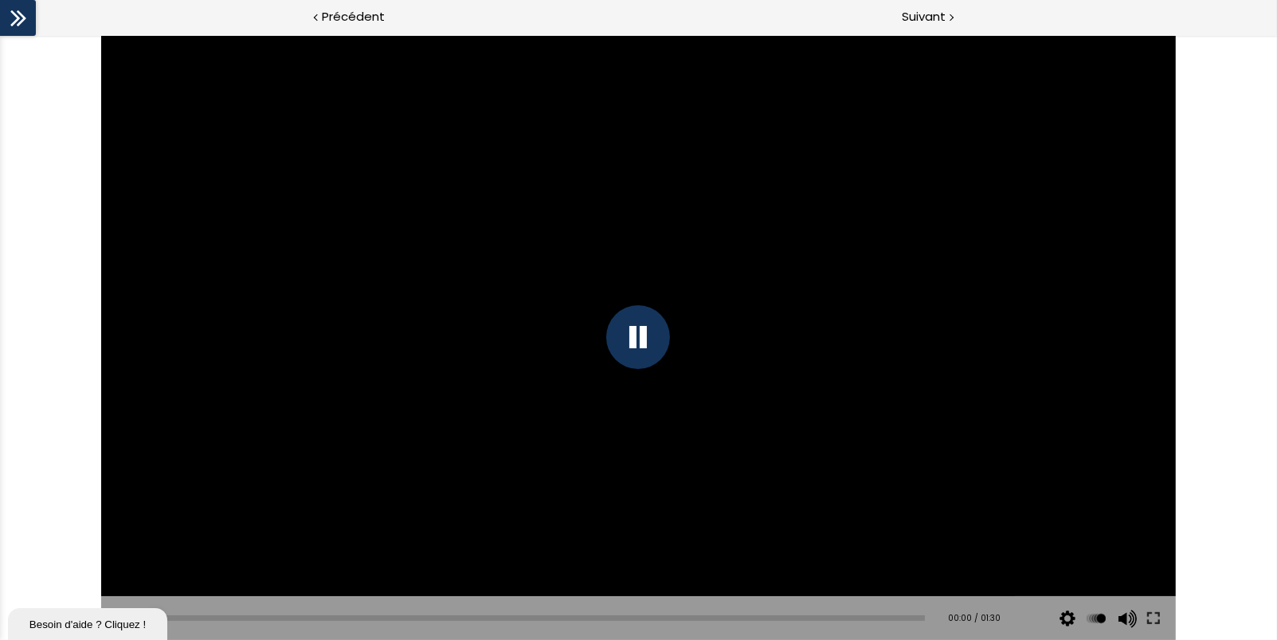
drag, startPoint x: 1152, startPoint y: 626, endPoint x: 1155, endPoint y: 719, distance: 93.2
click at [1152, 625] on button at bounding box center [1153, 618] width 29 height 45
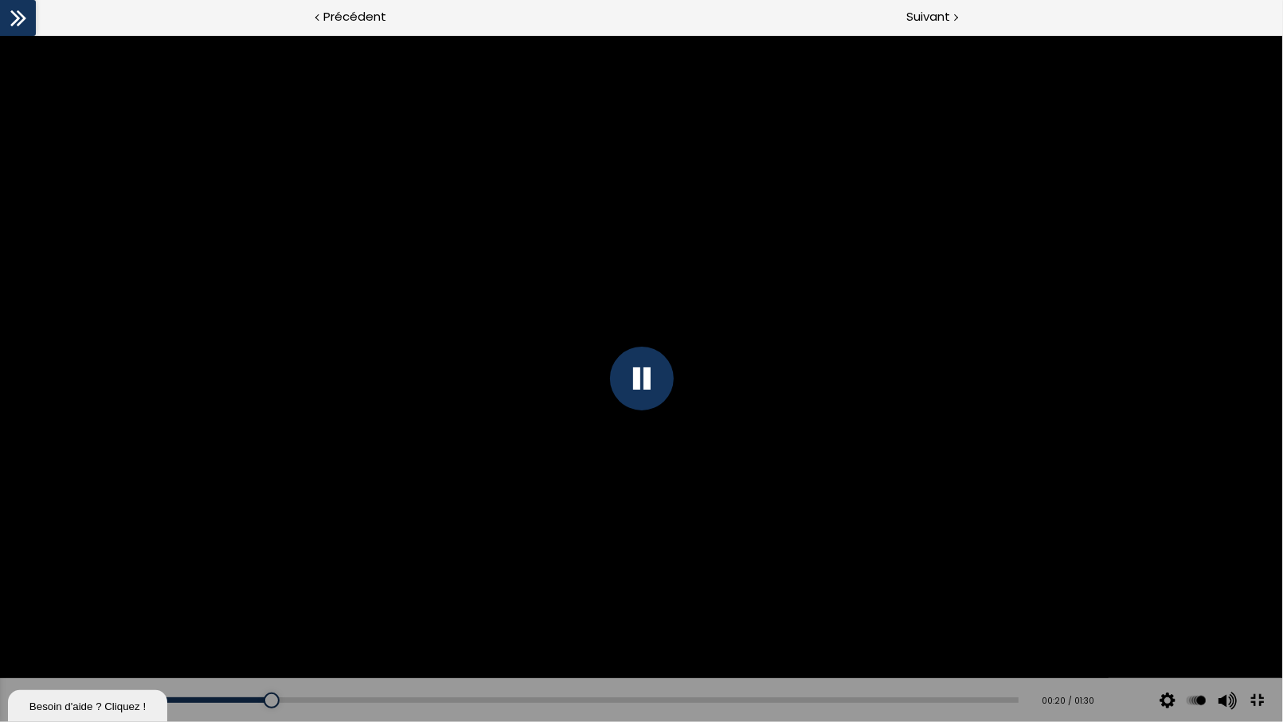
click at [642, 402] on div at bounding box center [642, 378] width 64 height 64
click at [623, 298] on div at bounding box center [641, 377] width 1283 height 686
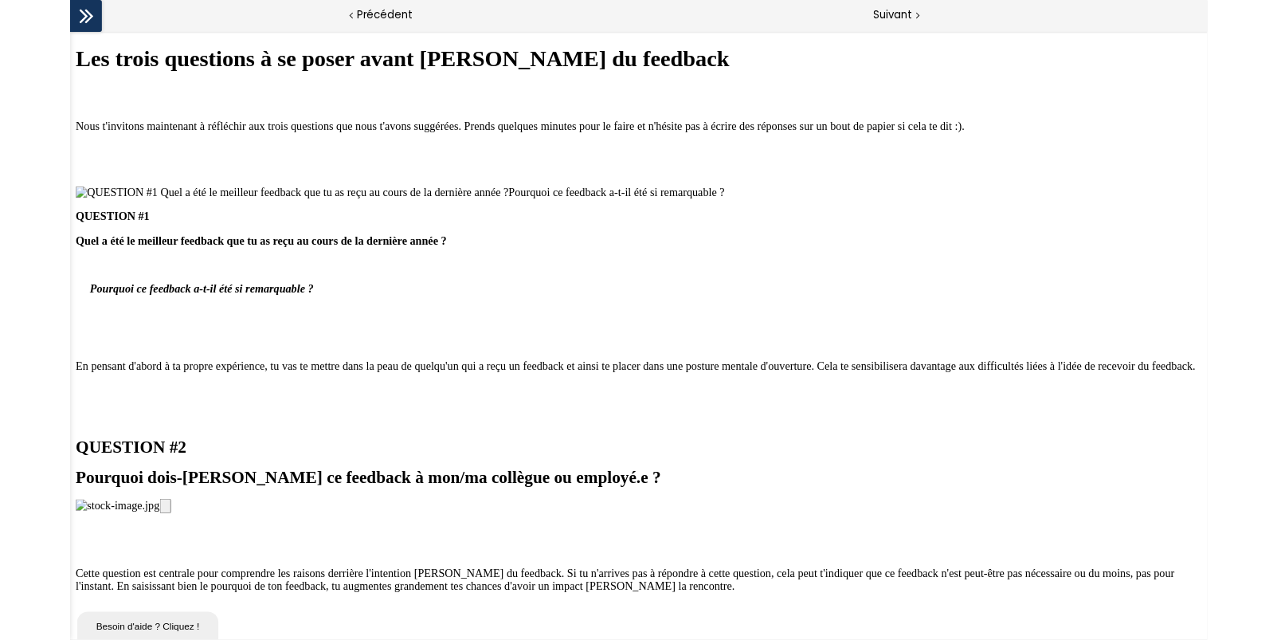
scroll to position [2105, 0]
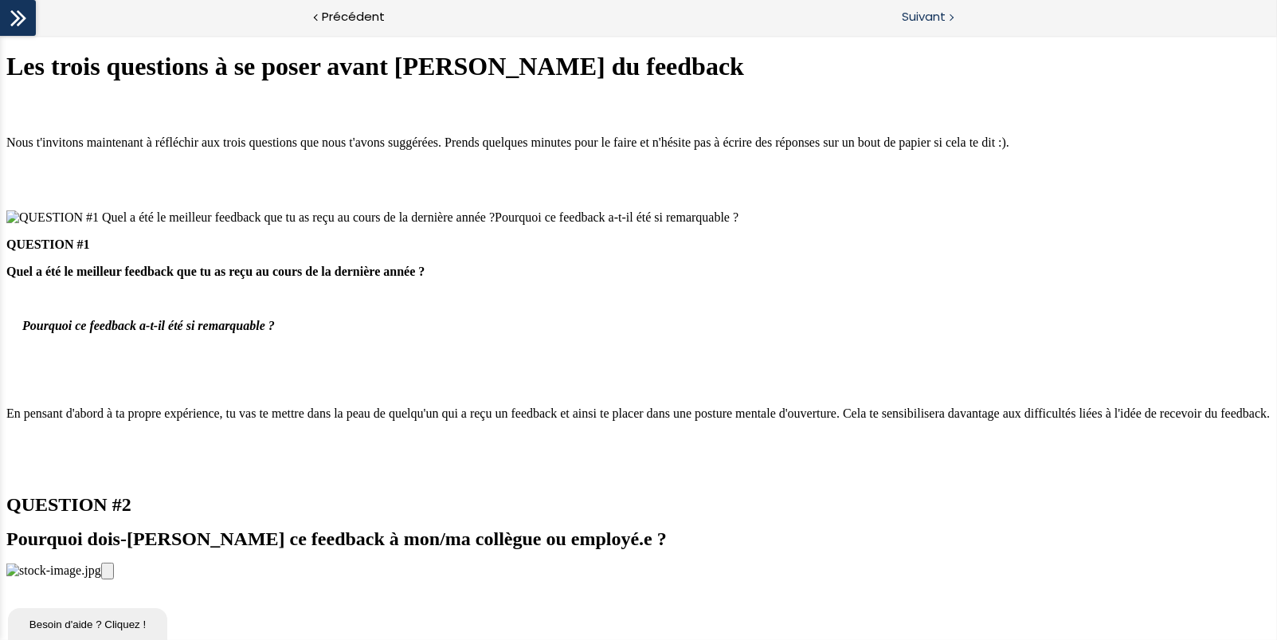
click at [925, 18] on span "Suivant" at bounding box center [924, 17] width 44 height 20
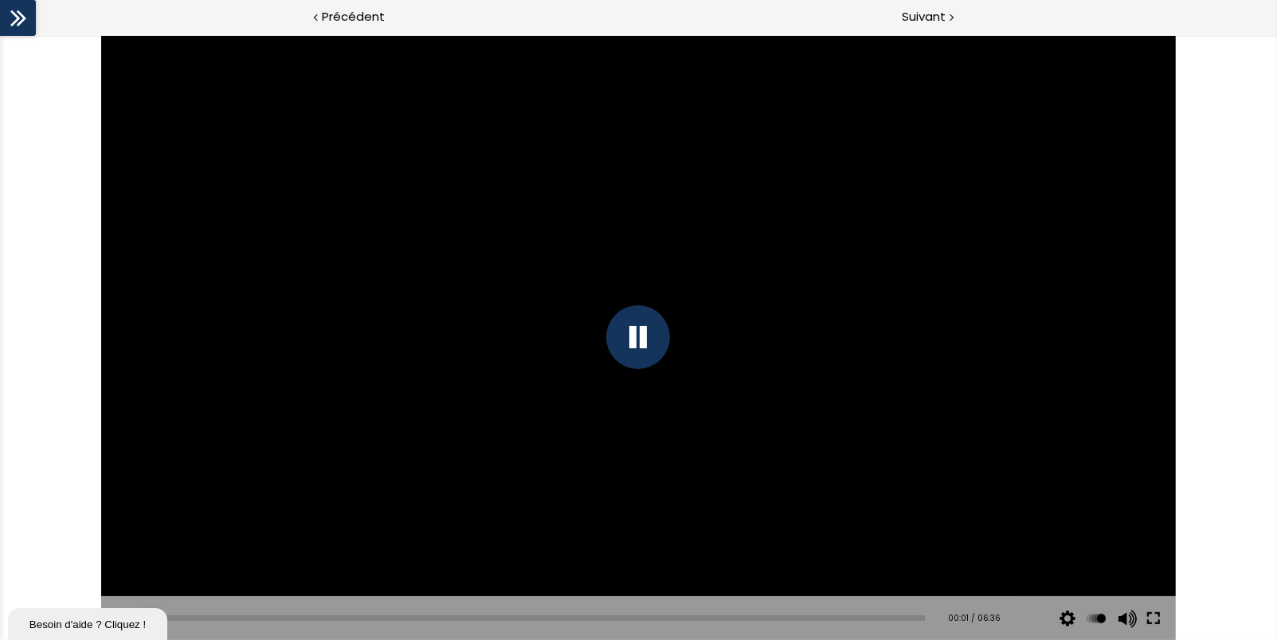
click at [1150, 614] on button at bounding box center [1153, 618] width 29 height 45
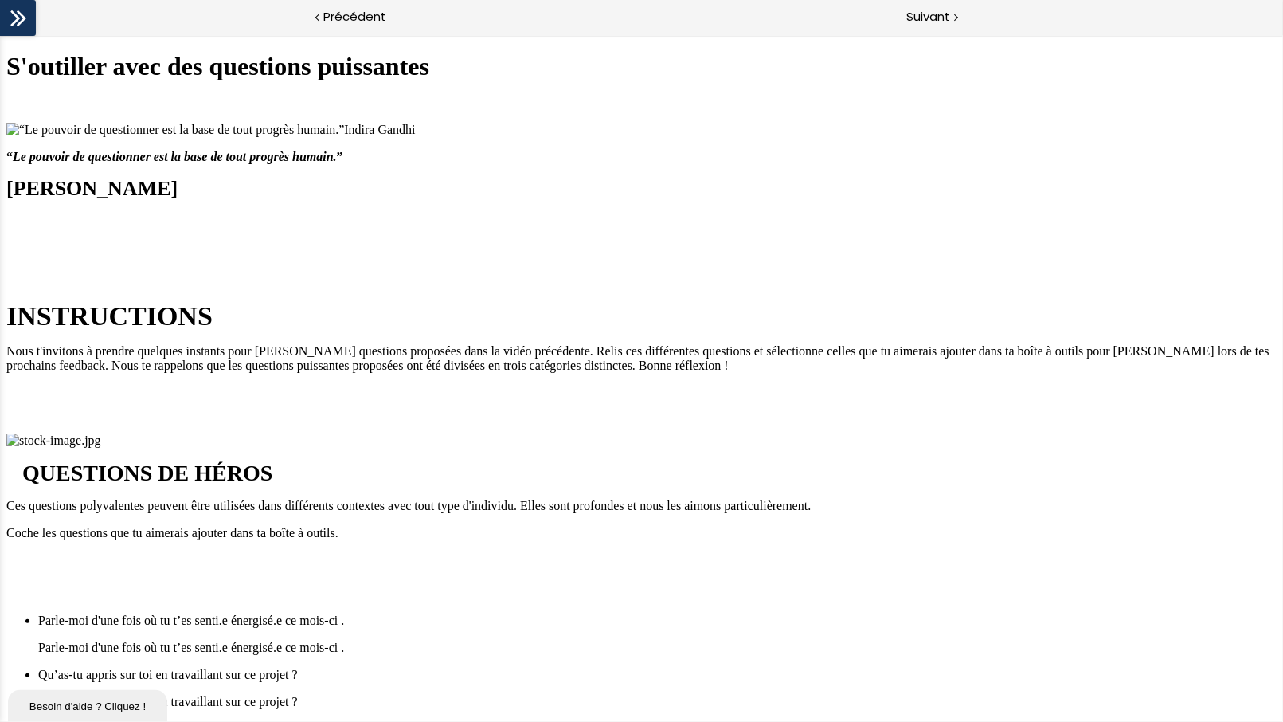
scroll to position [876, 0]
click at [349, 612] on div "Lesson Content" at bounding box center [657, 612] width 1238 height 0
click at [342, 612] on div "Lesson Content" at bounding box center [657, 612] width 1238 height 0
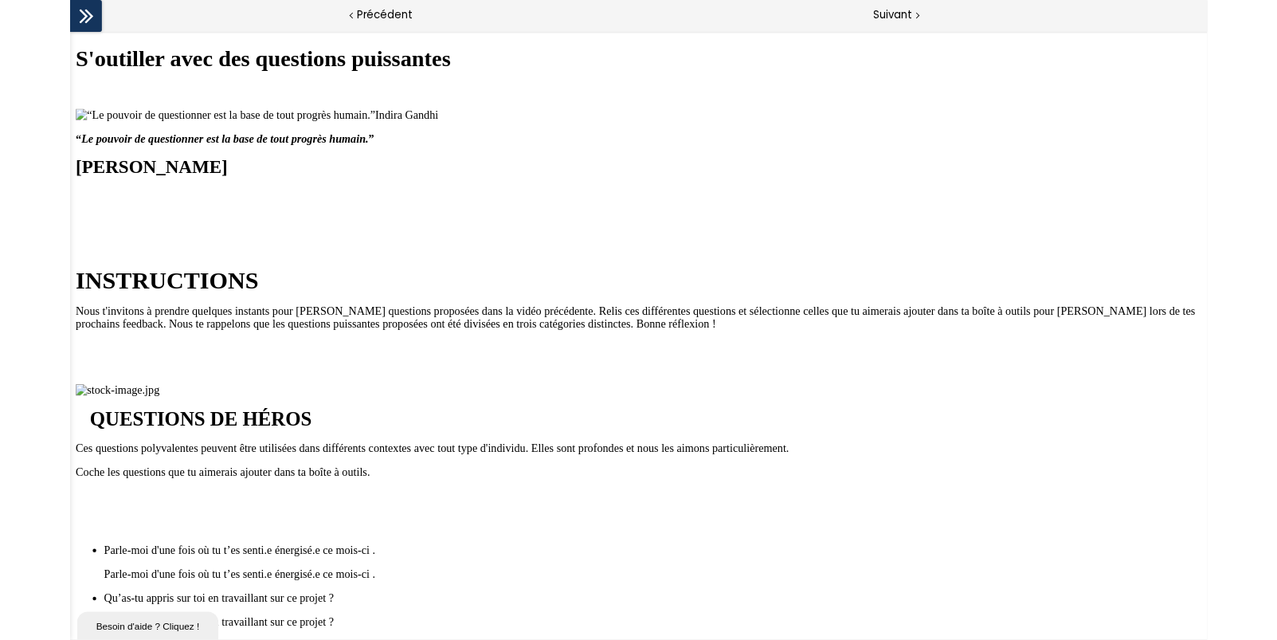
scroll to position [16, 0]
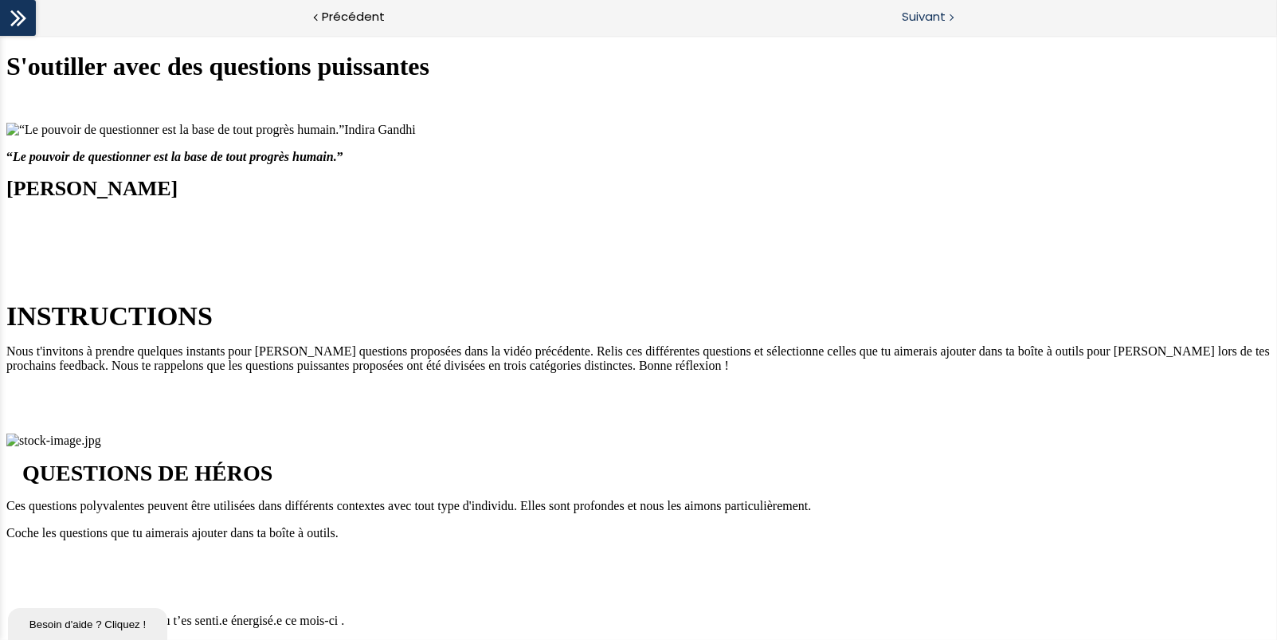
click at [942, 19] on span "Suivant" at bounding box center [924, 17] width 44 height 20
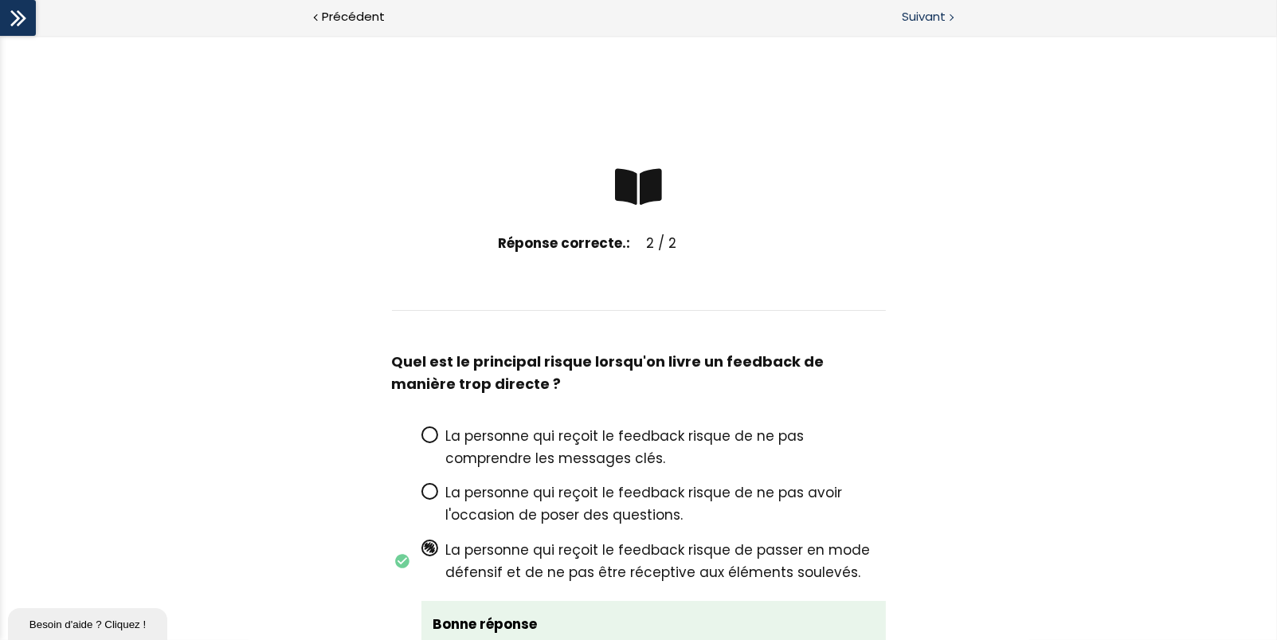
click at [938, 23] on span "Suivant" at bounding box center [924, 17] width 44 height 20
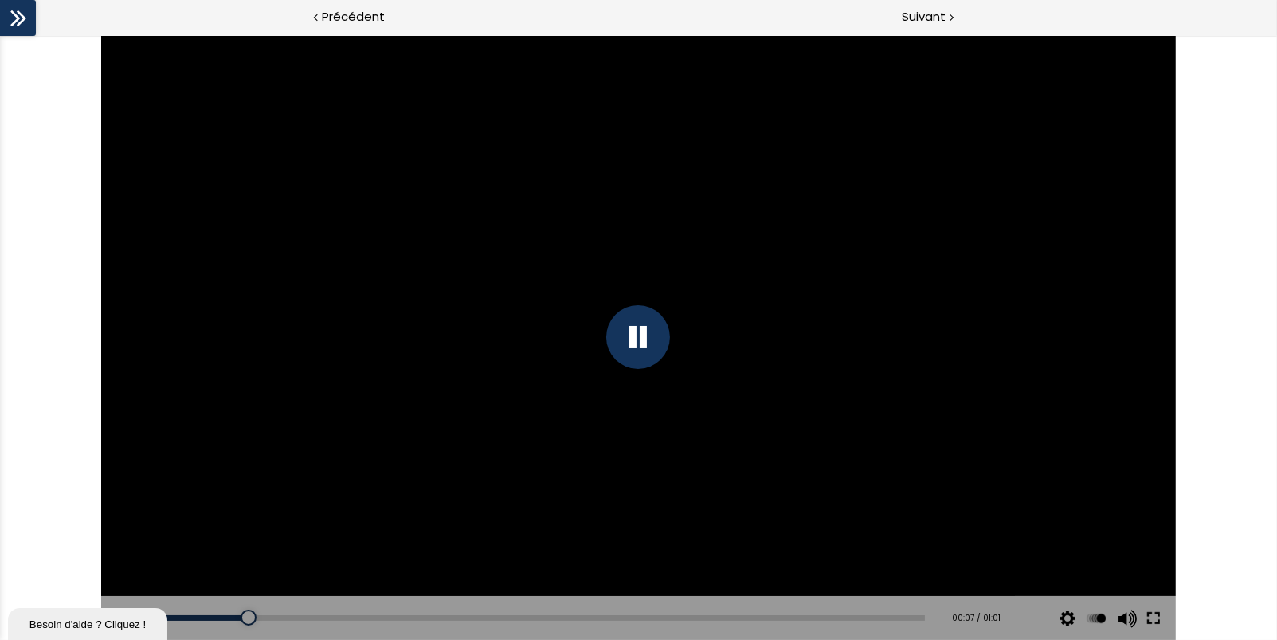
click at [1152, 615] on button at bounding box center [1153, 618] width 29 height 45
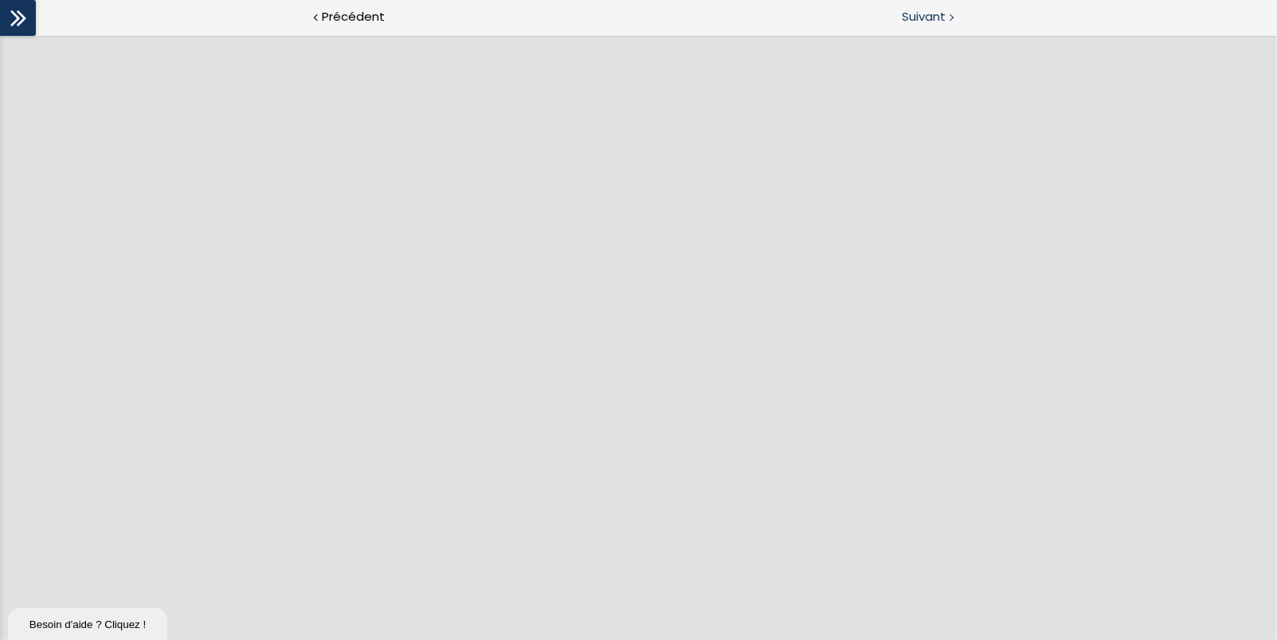
click at [941, 18] on span "Suivant" at bounding box center [924, 17] width 44 height 20
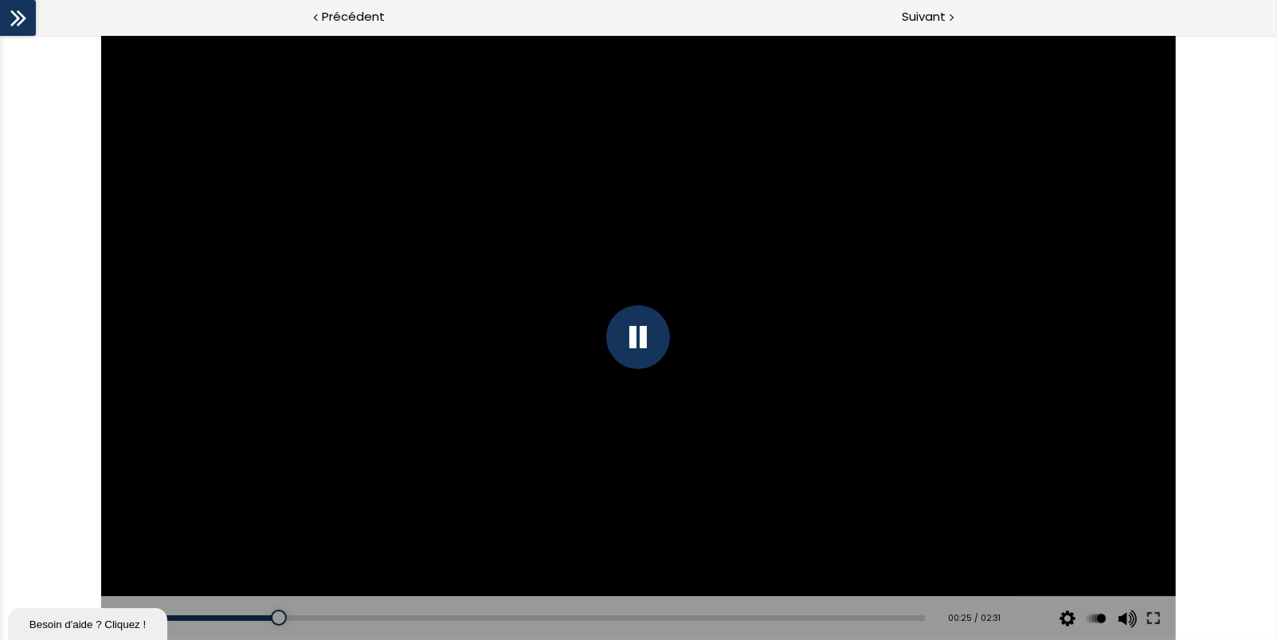
click at [637, 339] on div at bounding box center [638, 337] width 64 height 64
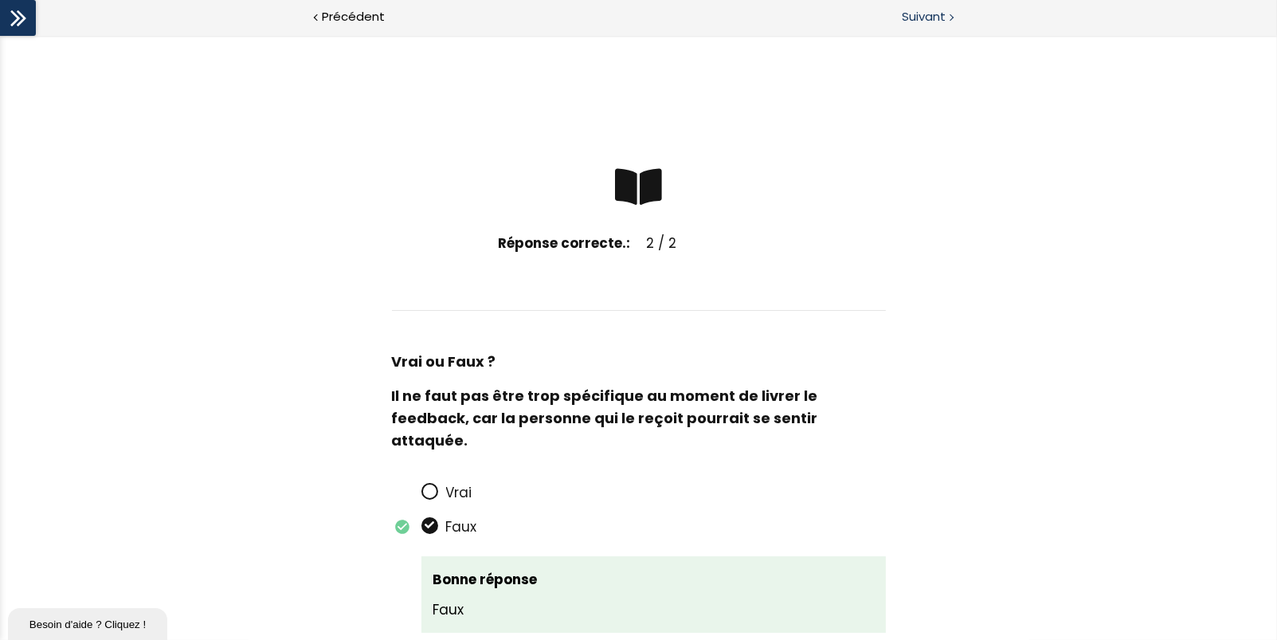
click at [916, 18] on span "Suivant" at bounding box center [924, 17] width 44 height 20
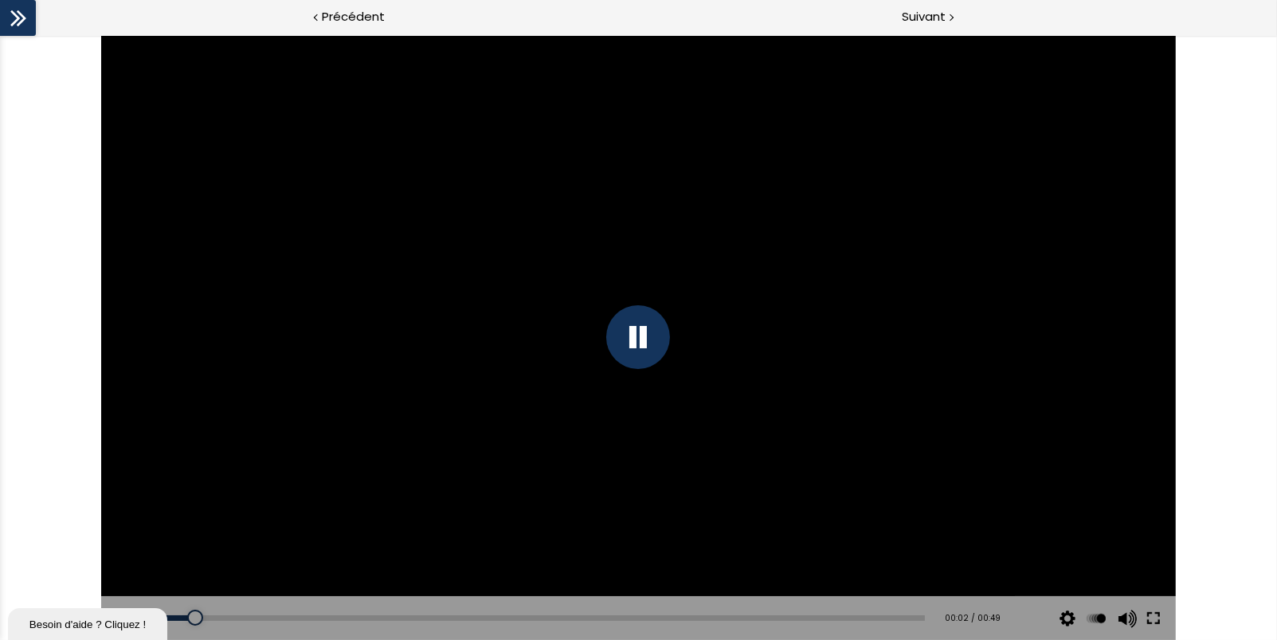
click at [1148, 613] on button at bounding box center [1153, 618] width 29 height 45
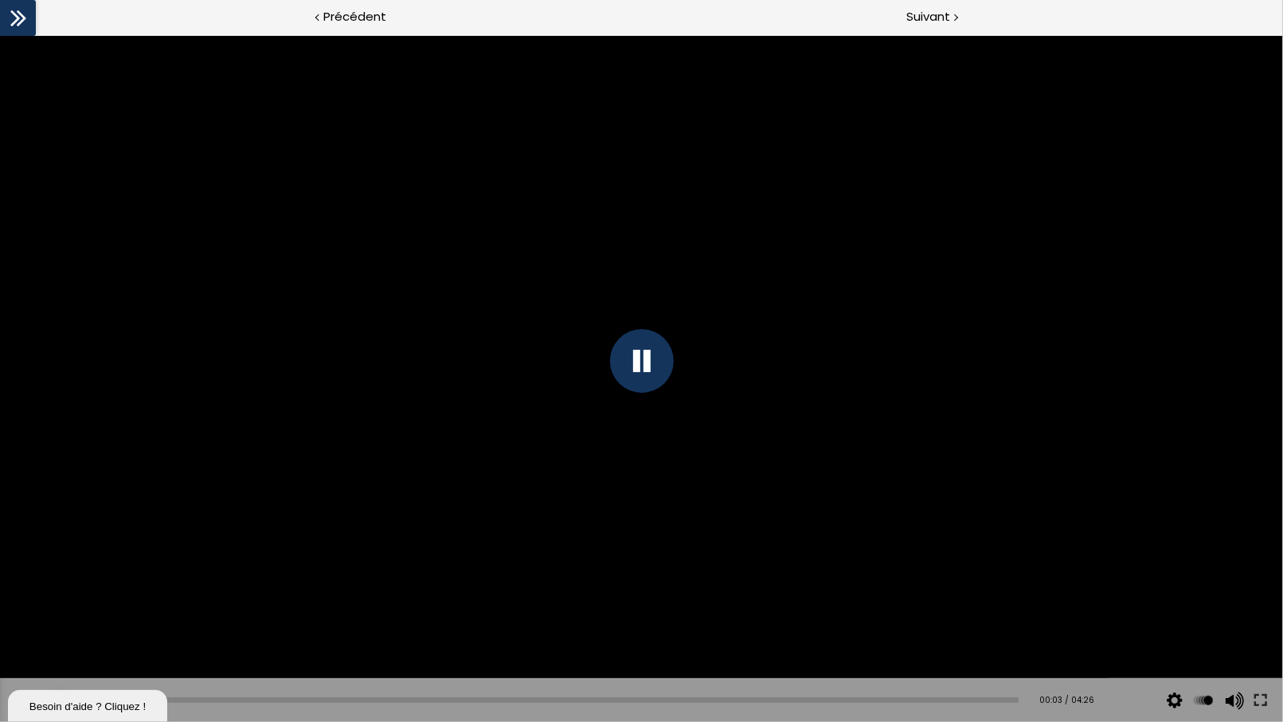
click at [636, 367] on div at bounding box center [642, 361] width 64 height 64
